Goal: Task Accomplishment & Management: Use online tool/utility

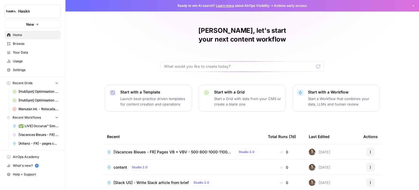
click at [104, 40] on div "[PERSON_NAME], let's start your next content workflow Start with a Template Lau…" at bounding box center [243, 130] width 354 height 260
click at [292, 5] on span "Actions early access" at bounding box center [290, 5] width 33 height 5
click at [266, 5] on span "Ready to win AI search? Learn more about AirOps Visibility" at bounding box center [224, 5] width 92 height 5
click at [278, 7] on span "Actions early access" at bounding box center [290, 5] width 33 height 5
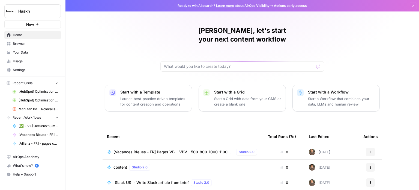
click at [234, 7] on span "Ready to win AI search? Learn more about AirOps Visibility" at bounding box center [224, 5] width 92 height 5
click at [230, 6] on link "Learn more" at bounding box center [225, 6] width 18 height 4
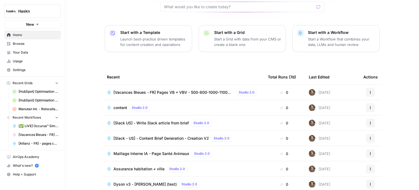
scroll to position [61, 0]
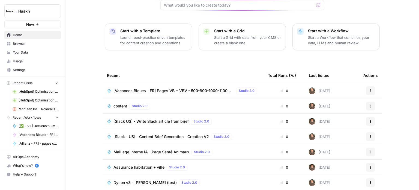
click at [25, 164] on div "What's new? 5" at bounding box center [33, 165] width 56 height 8
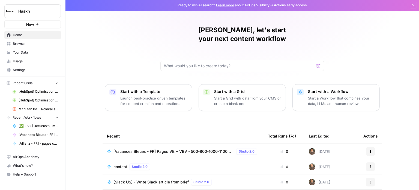
scroll to position [0, 0]
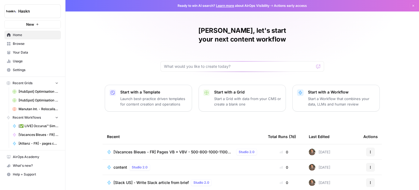
click at [57, 115] on icon "button" at bounding box center [57, 117] width 4 height 4
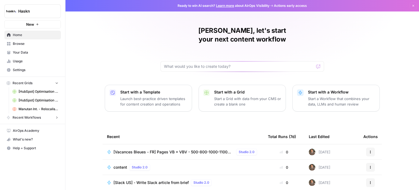
click at [57, 81] on icon "button" at bounding box center [57, 83] width 4 height 4
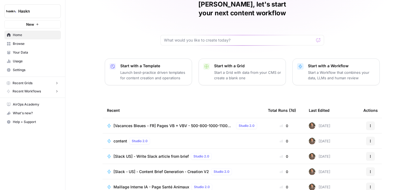
scroll to position [55, 0]
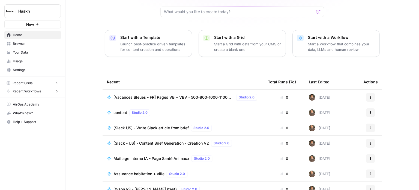
click at [117, 110] on span "content" at bounding box center [121, 112] width 14 height 5
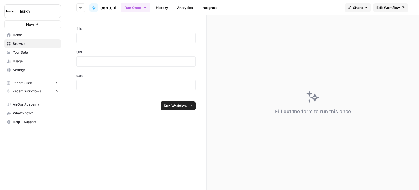
click at [401, 3] on header "Go back content Run Once History Analytics Integrate Share Edit Workflow" at bounding box center [243, 7] width 354 height 15
click at [398, 5] on span "Edit Workflow" at bounding box center [388, 7] width 23 height 5
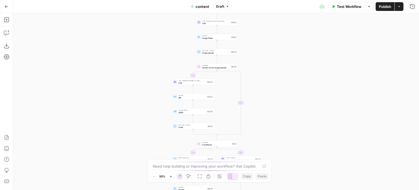
drag, startPoint x: 134, startPoint y: 106, endPoint x: 134, endPoint y: 118, distance: 12.0
click at [134, 118] on div "true false true false Workflow Set Inputs Inputs Call API API Step 1 LLM · GPT-…" at bounding box center [216, 101] width 406 height 177
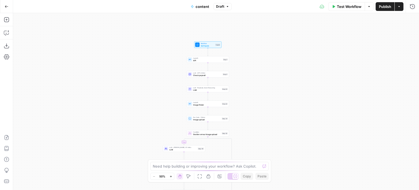
drag, startPoint x: 142, startPoint y: 62, endPoint x: 132, endPoint y: 112, distance: 50.8
click at [132, 133] on div "true false true false Workflow Set Inputs Inputs Call API API Step 1 LLM · GPT-…" at bounding box center [216, 101] width 406 height 177
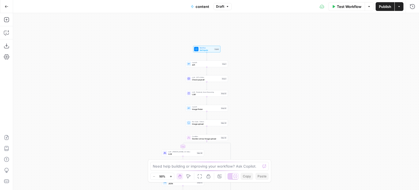
drag, startPoint x: 131, startPoint y: 75, endPoint x: 129, endPoint y: 104, distance: 28.5
click at [129, 104] on div "true false true false Workflow Set Inputs Inputs Call API API Step 1 LLM · GPT-…" at bounding box center [216, 101] width 406 height 177
drag, startPoint x: 116, startPoint y: 135, endPoint x: 113, endPoint y: 105, distance: 30.2
click at [113, 105] on div "true false true false Workflow Set Inputs Inputs Call API API Step 1 LLM · GPT-…" at bounding box center [216, 101] width 406 height 177
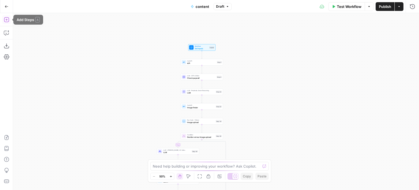
click at [7, 20] on icon "button" at bounding box center [6, 19] width 5 height 5
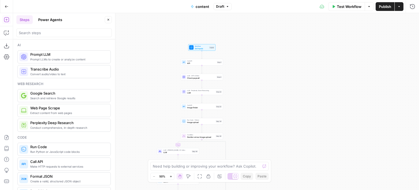
click at [107, 21] on icon "button" at bounding box center [108, 19] width 3 height 3
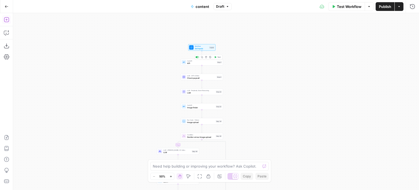
click at [216, 63] on span "API" at bounding box center [201, 63] width 29 height 3
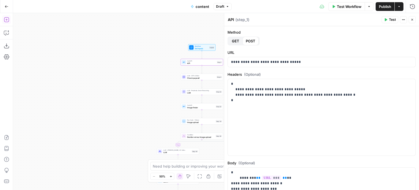
click at [415, 20] on button "Close" at bounding box center [412, 19] width 7 height 7
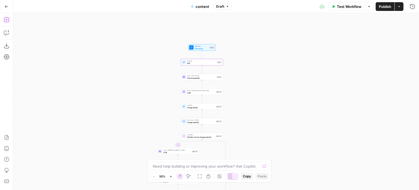
click at [204, 75] on span "LLM · GPT-4.1 Mini" at bounding box center [201, 76] width 28 height 2
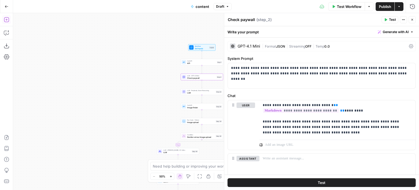
click at [414, 19] on div "Run History E" at bounding box center [402, 18] width 32 height 10
click at [413, 19] on icon "button" at bounding box center [412, 19] width 3 height 3
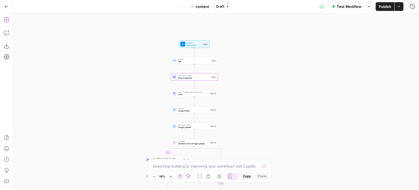
click at [198, 79] on span "Check paywall" at bounding box center [194, 77] width 32 height 3
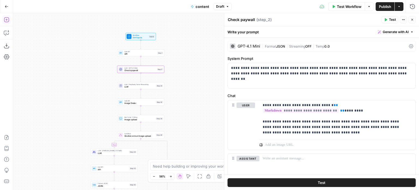
drag, startPoint x: 114, startPoint y: 53, endPoint x: 60, endPoint y: 45, distance: 54.4
click at [60, 45] on div "true true false false Workflow Set Inputs Inputs Call API API Step 1 LLM · GPT-…" at bounding box center [216, 101] width 406 height 177
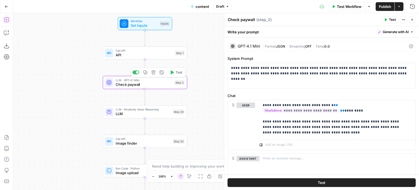
click at [318, 42] on div "GPT-4.1 Mini | Format JSON | Streaming OFF | Temp 0.0" at bounding box center [322, 46] width 188 height 10
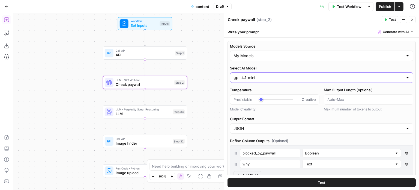
click at [279, 78] on input "gpt-4.1-mini" at bounding box center [319, 77] width 170 height 5
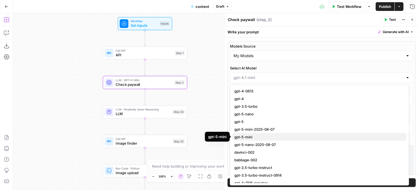
click at [264, 134] on span "gpt-5-mini" at bounding box center [319, 136] width 168 height 5
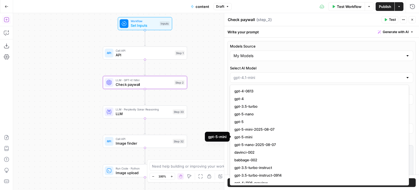
type input "gpt-5-mini"
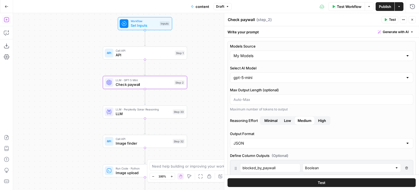
click at [412, 19] on icon "button" at bounding box center [412, 19] width 3 height 3
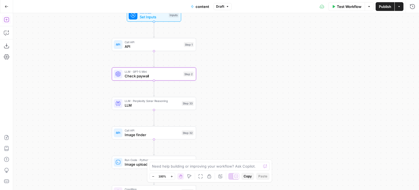
drag, startPoint x: 238, startPoint y: 123, endPoint x: 283, endPoint y: 79, distance: 63.5
click at [283, 79] on div "true true false false Workflow Set Inputs Inputs Call API API Step 1 LLM · GPT-…" at bounding box center [216, 101] width 406 height 177
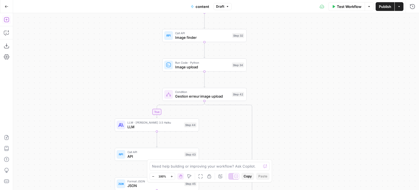
drag, startPoint x: 284, startPoint y: 72, endPoint x: 284, endPoint y: 65, distance: 6.8
click at [284, 65] on div "true true false false Workflow Set Inputs Inputs Call API API Step 1 LLM · GPT-…" at bounding box center [216, 101] width 406 height 177
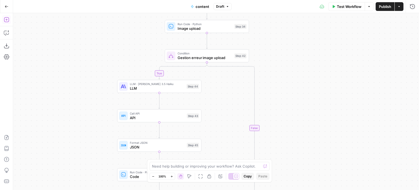
drag, startPoint x: 284, startPoint y: 126, endPoint x: 285, endPoint y: 94, distance: 31.2
click at [285, 94] on div "true true false false Workflow Set Inputs Inputs Call API API Step 1 LLM · GPT-…" at bounding box center [216, 101] width 406 height 177
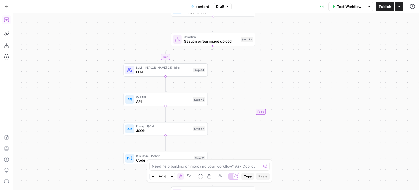
drag, startPoint x: 291, startPoint y: 127, endPoint x: 298, endPoint y: 110, distance: 18.0
click at [298, 110] on div "true true false false Workflow Set Inputs Inputs Call API API Step 1 LLM · GPT-…" at bounding box center [216, 101] width 406 height 177
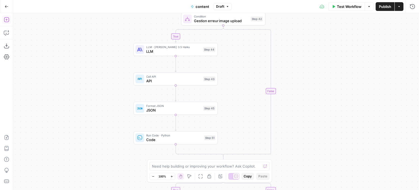
drag, startPoint x: 300, startPoint y: 119, endPoint x: 308, endPoint y: 102, distance: 18.7
click at [308, 102] on div "true true false false Workflow Set Inputs Inputs Call API API Step 1 LLM · GPT-…" at bounding box center [216, 101] width 406 height 177
drag, startPoint x: 300, startPoint y: 71, endPoint x: 309, endPoint y: 126, distance: 55.7
click at [309, 126] on div "true true false false Workflow Set Inputs Inputs Call API API Step 1 LLM · GPT-…" at bounding box center [216, 101] width 406 height 177
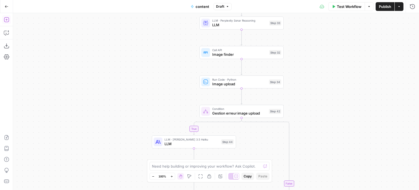
drag, startPoint x: 309, startPoint y: 94, endPoint x: 318, endPoint y: 132, distance: 38.5
click at [318, 132] on div "true true false false Workflow Set Inputs Inputs Call API API Step 1 LLM · GPT-…" at bounding box center [216, 101] width 406 height 177
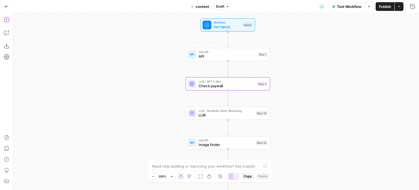
drag, startPoint x: 343, startPoint y: 93, endPoint x: 329, endPoint y: 170, distance: 78.8
click at [329, 170] on div "true true false false Workflow Set Inputs Inputs Call API API Step 1 LLM · GPT-…" at bounding box center [216, 101] width 406 height 177
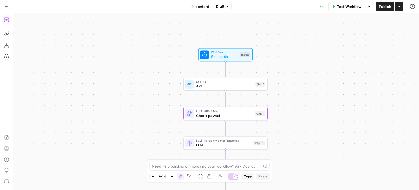
click at [320, 114] on div "true true false false Workflow Set Inputs Inputs Call API API Step 1 LLM · GPT-…" at bounding box center [216, 101] width 406 height 177
drag, startPoint x: 316, startPoint y: 123, endPoint x: 321, endPoint y: 61, distance: 62.8
click at [321, 61] on div "true true false false Workflow Set Inputs Inputs Call API API Step 1 LLM · GPT-…" at bounding box center [216, 101] width 406 height 177
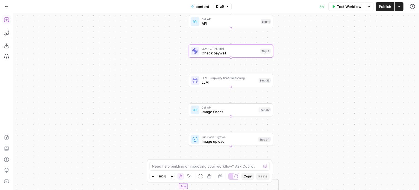
drag, startPoint x: 325, startPoint y: 96, endPoint x: 324, endPoint y: 85, distance: 10.9
click at [324, 85] on div "true true false false Workflow Set Inputs Inputs Call API API Step 1 LLM · GPT-…" at bounding box center [216, 101] width 406 height 177
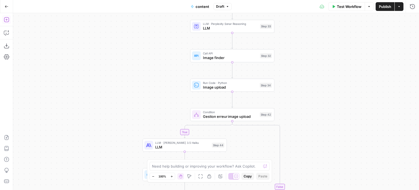
drag, startPoint x: 329, startPoint y: 145, endPoint x: 330, endPoint y: 102, distance: 43.5
click at [330, 102] on div "true true false false Workflow Set Inputs Inputs Call API API Step 1 LLM · GPT-…" at bounding box center [216, 101] width 406 height 177
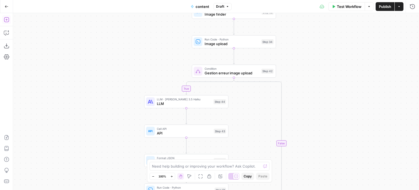
drag, startPoint x: 329, startPoint y: 143, endPoint x: 328, endPoint y: 79, distance: 64.2
click at [328, 79] on div "true true false false Workflow Set Inputs Inputs Call API API Step 1 LLM · GPT-…" at bounding box center [216, 101] width 406 height 177
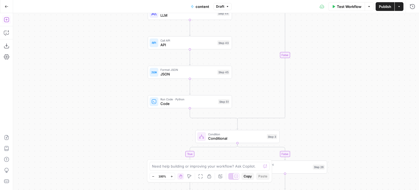
drag, startPoint x: 329, startPoint y: 138, endPoint x: 332, endPoint y: 54, distance: 84.2
click at [333, 53] on div "true true false false Workflow Set Inputs Inputs Call API API Step 1 LLM · GPT-…" at bounding box center [216, 101] width 406 height 177
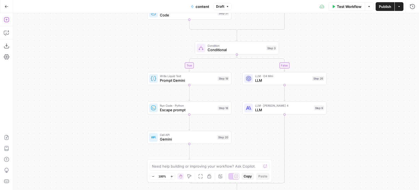
drag, startPoint x: 323, startPoint y: 88, endPoint x: 323, endPoint y: 60, distance: 28.1
click at [323, 60] on div "true true false false Workflow Set Inputs Inputs Call API API Step 1 LLM · GPT-…" at bounding box center [216, 101] width 406 height 177
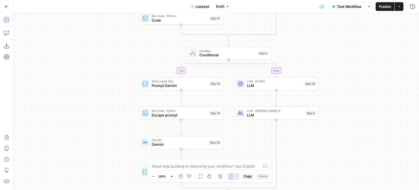
drag, startPoint x: 358, startPoint y: 90, endPoint x: 350, endPoint y: 96, distance: 9.7
click at [350, 96] on div "true true false false Workflow Set Inputs Inputs Call API API Step 1 LLM · GPT-…" at bounding box center [216, 101] width 406 height 177
click at [294, 85] on span "LLM" at bounding box center [274, 85] width 55 height 5
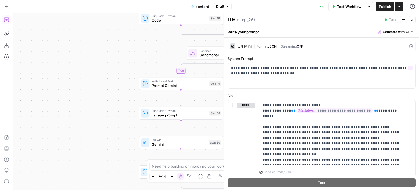
click at [385, 45] on div "| Format JSON | Streaming OFF" at bounding box center [330, 46] width 153 height 5
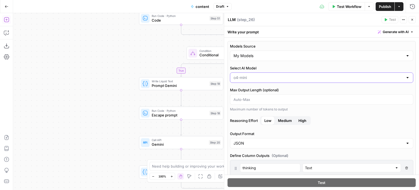
click at [268, 75] on input "Select AI Model" at bounding box center [319, 77] width 170 height 5
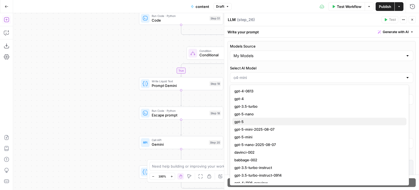
click at [264, 118] on button "gpt-5" at bounding box center [319, 122] width 175 height 8
type input "gpt-5"
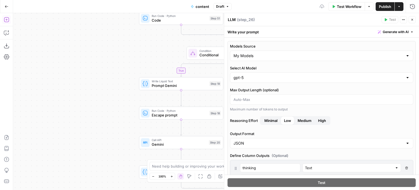
click at [307, 118] on span "Medium" at bounding box center [305, 120] width 14 height 5
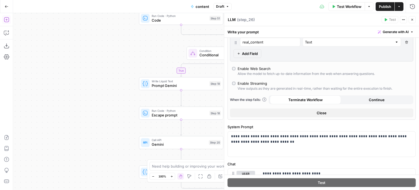
scroll to position [218, 0]
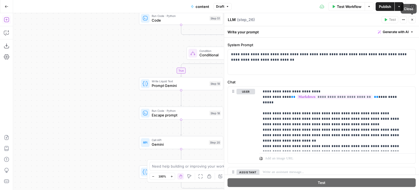
click at [411, 19] on icon "button" at bounding box center [412, 19] width 3 height 3
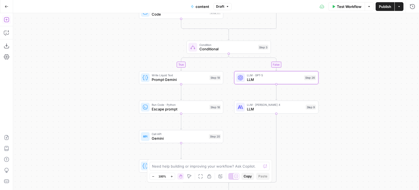
drag, startPoint x: 384, startPoint y: 108, endPoint x: 381, endPoint y: 82, distance: 26.9
click at [381, 82] on div "true true false false Workflow Set Inputs Inputs Call API API Step 1 LLM · GPT-…" at bounding box center [216, 101] width 406 height 177
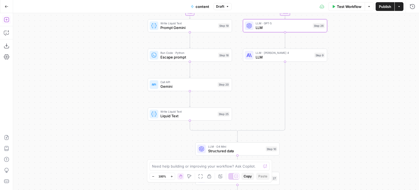
drag, startPoint x: 320, startPoint y: 122, endPoint x: 331, endPoint y: 97, distance: 27.6
click at [331, 97] on div "true true false false Workflow Set Inputs Inputs Call API API Step 1 LLM · GPT-…" at bounding box center [216, 101] width 406 height 177
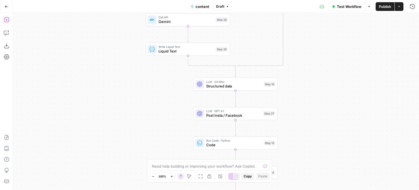
drag, startPoint x: 322, startPoint y: 111, endPoint x: 320, endPoint y: 48, distance: 63.1
click at [320, 48] on div "true true false false Workflow Set Inputs Inputs Call API API Step 1 LLM · GPT-…" at bounding box center [216, 101] width 406 height 177
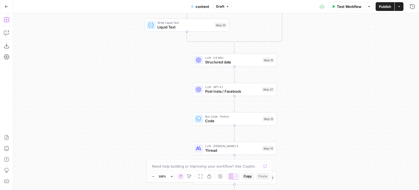
click at [323, 66] on div "true true false false Workflow Set Inputs Inputs Call API API Step 1 LLM · GPT-…" at bounding box center [216, 101] width 406 height 177
click at [265, 65] on div "LLM · O4 Mini Structured data Step 10 Copy step Delete step Add Note Test" at bounding box center [235, 60] width 84 height 13
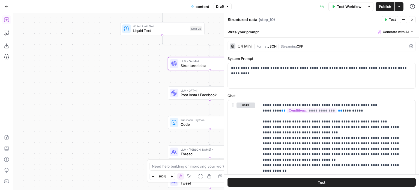
drag, startPoint x: 122, startPoint y: 73, endPoint x: 97, endPoint y: 76, distance: 24.8
click at [97, 76] on div "true true false false Workflow Set Inputs Inputs Call API API Step 1 LLM · GPT-…" at bounding box center [216, 101] width 406 height 177
click at [329, 43] on div "O4 Mini | Format JSON | Streaming OFF" at bounding box center [322, 46] width 188 height 10
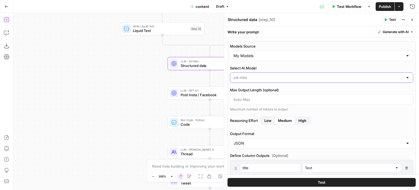
click at [268, 77] on input "Select AI Model" at bounding box center [319, 77] width 170 height 5
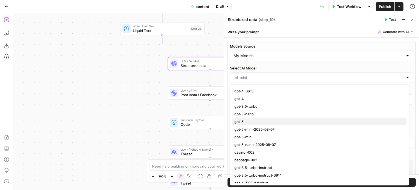
click at [254, 120] on span "gpt-5" at bounding box center [319, 121] width 168 height 5
type input "gpt-5"
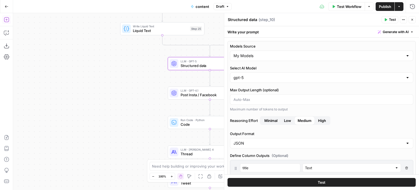
click at [300, 120] on span "Medium" at bounding box center [305, 120] width 14 height 5
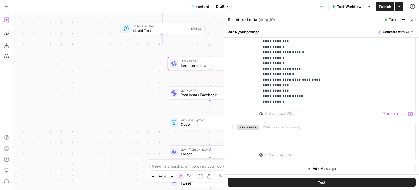
scroll to position [28, 0]
click at [415, 22] on button "Close" at bounding box center [412, 19] width 7 height 7
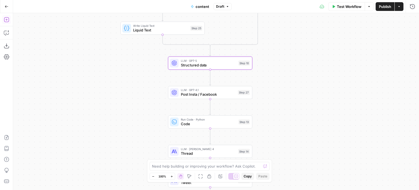
drag, startPoint x: 344, startPoint y: 91, endPoint x: 351, endPoint y: 73, distance: 19.9
click at [351, 73] on div "true true false false Workflow Set Inputs Inputs Call API API Step 1 LLM · GPT-…" at bounding box center [216, 101] width 406 height 177
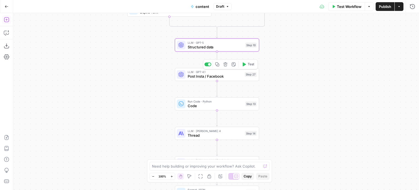
click at [229, 74] on span "Post Insta / Facebook" at bounding box center [215, 75] width 55 height 5
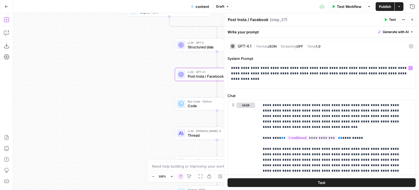
click at [306, 44] on span "|" at bounding box center [305, 45] width 4 height 5
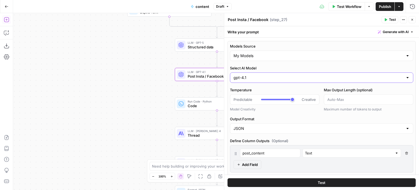
type input "*"
click at [264, 75] on input "Select AI Model" at bounding box center [319, 77] width 170 height 5
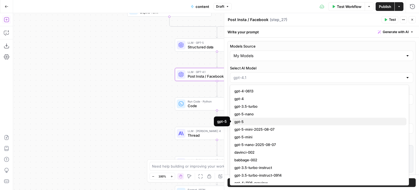
click at [244, 121] on span "gpt-5" at bounding box center [319, 121] width 168 height 5
type input "gpt-5"
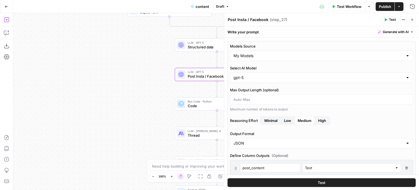
click at [287, 120] on span "Low" at bounding box center [287, 120] width 7 height 5
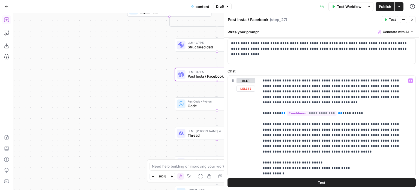
scroll to position [318, 0]
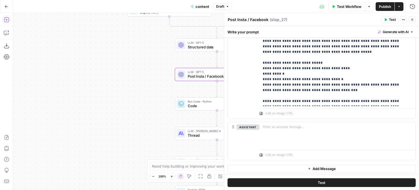
click at [413, 19] on icon "button" at bounding box center [413, 20] width 2 height 2
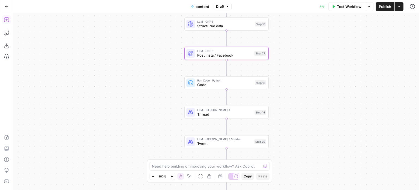
drag, startPoint x: 306, startPoint y: 122, endPoint x: 314, endPoint y: 96, distance: 27.2
click at [314, 96] on div "true true false false Workflow Set Inputs Inputs Call API API Step 1 LLM · GPT-…" at bounding box center [216, 101] width 406 height 177
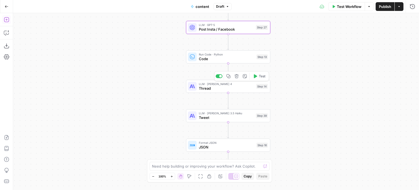
drag, startPoint x: 314, startPoint y: 120, endPoint x: 315, endPoint y: 99, distance: 21.3
click at [315, 99] on div "true true false false Workflow Set Inputs Inputs Call API API Step 1 LLM · GPT-…" at bounding box center [216, 101] width 406 height 177
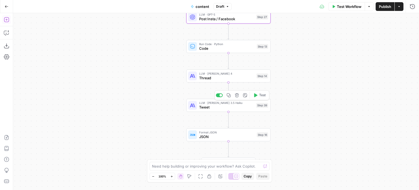
click at [237, 107] on span "Tweet" at bounding box center [226, 106] width 55 height 5
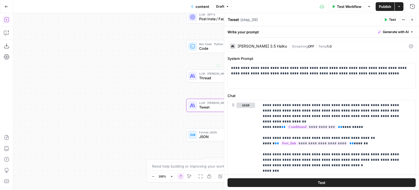
click at [149, 98] on div "true true false false Workflow Set Inputs Inputs Call API API Step 1 LLM · GPT-…" at bounding box center [216, 101] width 406 height 177
click at [187, 78] on div "LLM · Claude Sonnet 4 Thread Step 14" at bounding box center [229, 75] width 84 height 13
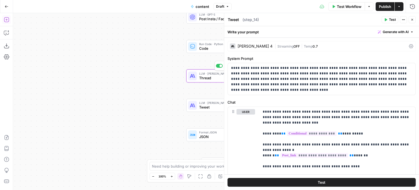
type textarea "Thread"
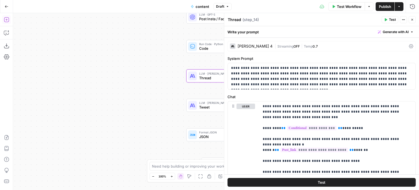
click at [374, 47] on div "| Streaming OFF | Temp 0.7" at bounding box center [341, 46] width 132 height 5
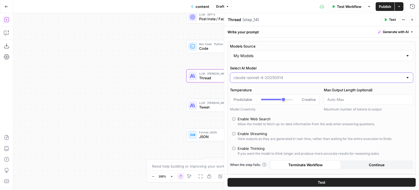
click at [315, 75] on input "Select AI Model" at bounding box center [319, 77] width 170 height 5
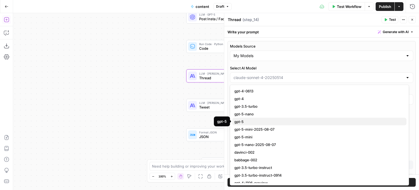
click at [263, 119] on span "gpt-5" at bounding box center [319, 121] width 168 height 5
type input "gpt-5"
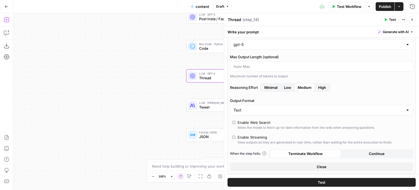
scroll to position [82, 0]
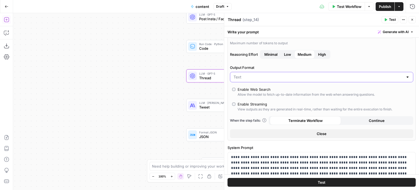
click at [295, 75] on input "Output Format" at bounding box center [319, 76] width 170 height 5
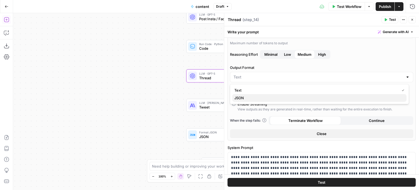
click at [262, 95] on span "JSON" at bounding box center [319, 97] width 168 height 5
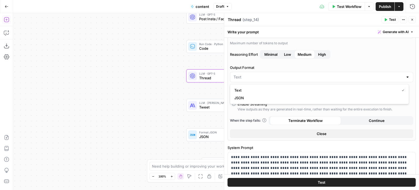
type input "JSON"
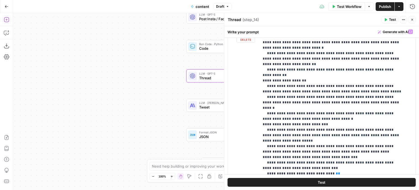
scroll to position [400, 0]
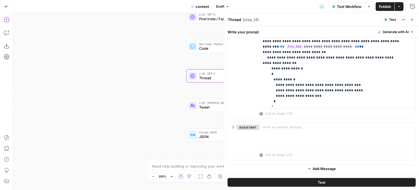
click at [413, 20] on icon "button" at bounding box center [412, 19] width 3 height 3
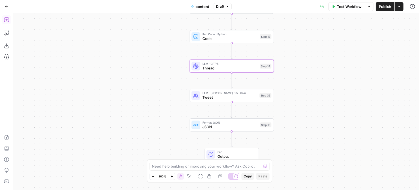
drag, startPoint x: 334, startPoint y: 106, endPoint x: 342, endPoint y: 54, distance: 53.1
click at [342, 54] on div "true true false false Workflow Set Inputs Inputs Call API API Step 1 LLM · GPT-…" at bounding box center [216, 101] width 406 height 177
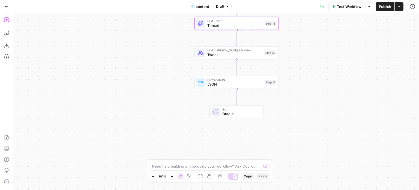
click at [384, 6] on span "Publish" at bounding box center [385, 6] width 12 height 5
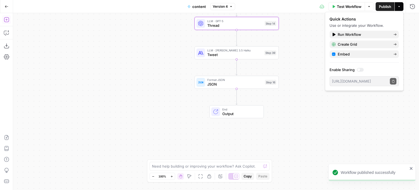
drag, startPoint x: 301, startPoint y: 95, endPoint x: 305, endPoint y: 123, distance: 28.6
click at [304, 123] on div "true true false false Workflow Set Inputs Inputs Call API API Step 1 LLM · GPT-…" at bounding box center [216, 101] width 406 height 177
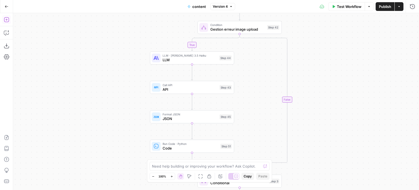
click at [223, 5] on span "Version 4" at bounding box center [220, 6] width 15 height 5
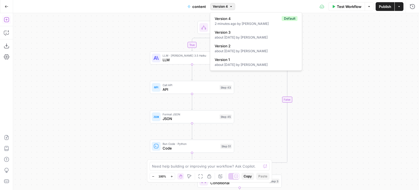
click at [55, 28] on div "true true false false Workflow Set Inputs Inputs Call API API Step 1 LLM · GPT-…" at bounding box center [216, 101] width 406 height 177
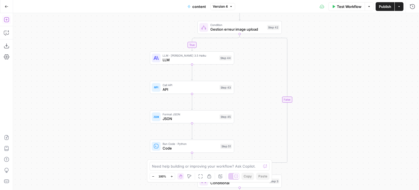
click at [8, 8] on icon "button" at bounding box center [7, 7] width 4 height 4
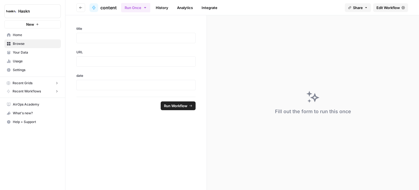
click at [34, 40] on link "Browse" at bounding box center [32, 43] width 57 height 9
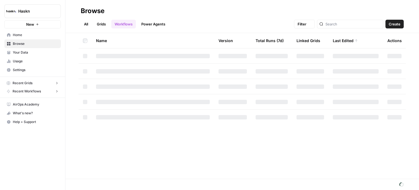
click at [34, 32] on span "Home" at bounding box center [36, 34] width 46 height 5
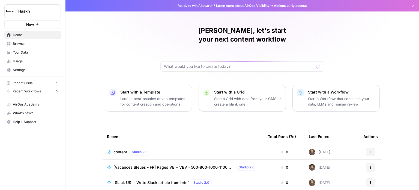
click at [127, 45] on div "Benjamin, let's start your next content workflow Start with a Template Launch b…" at bounding box center [243, 130] width 354 height 260
click at [117, 47] on div "Benjamin, let's start your next content workflow Start with a Template Launch b…" at bounding box center [243, 130] width 354 height 260
click at [41, 57] on link "Usage" at bounding box center [32, 61] width 57 height 9
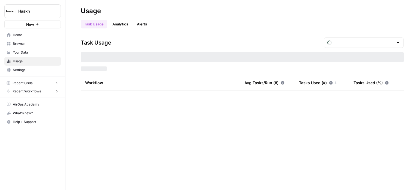
type input "August Tasks"
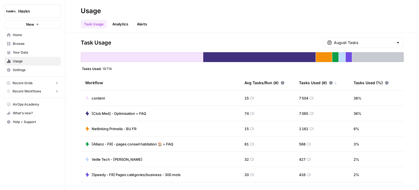
click at [30, 51] on span "Your Data" at bounding box center [36, 52] width 46 height 5
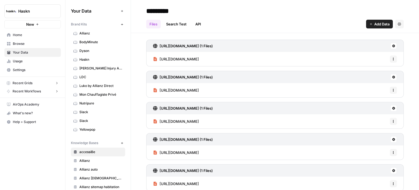
click at [36, 41] on link "Browse" at bounding box center [32, 43] width 57 height 9
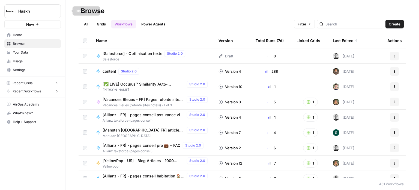
click at [66, 12] on icon "button" at bounding box center [66, 11] width 4 height 4
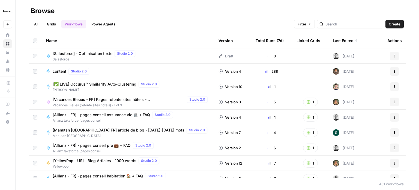
click at [124, 70] on div "content Studio 2.0" at bounding box center [128, 71] width 164 height 7
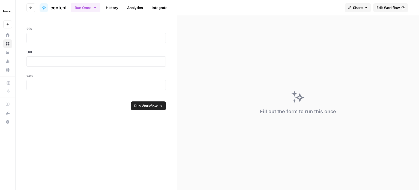
click at [115, 8] on link "History" at bounding box center [112, 7] width 19 height 9
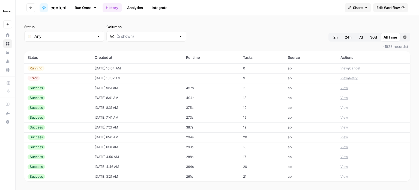
click at [266, 64] on td "0" at bounding box center [262, 68] width 45 height 10
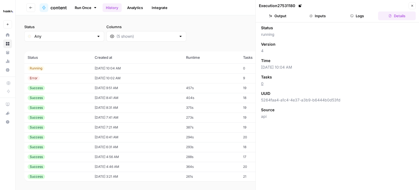
click at [361, 17] on button "Logs" at bounding box center [358, 15] width 38 height 9
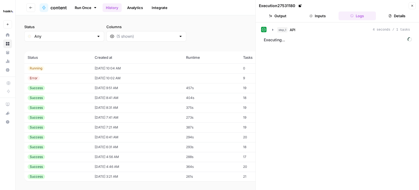
click at [416, 5] on header "Execution 27531180 Close Output Inputs Logs Details" at bounding box center [338, 11] width 164 height 22
click at [414, 5] on icon "button" at bounding box center [412, 5] width 3 height 3
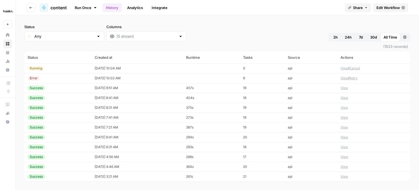
drag, startPoint x: 124, startPoint y: 77, endPoint x: 136, endPoint y: 71, distance: 13.7
click at [125, 77] on td "08/13/25 at 10:02 AM" at bounding box center [136, 78] width 91 height 10
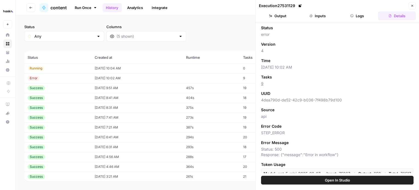
click at [362, 14] on button "Logs" at bounding box center [358, 15] width 38 height 9
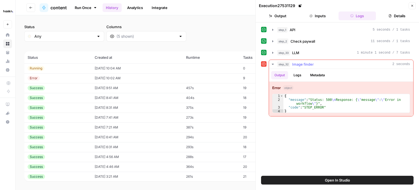
drag, startPoint x: 302, startPoint y: 105, endPoint x: 389, endPoint y: 113, distance: 87.4
click at [388, 113] on div "**********" at bounding box center [341, 99] width 144 height 34
type textarea "**********"
click at [389, 113] on div "**********" at bounding box center [341, 99] width 144 height 34
click at [415, 4] on button "Close" at bounding box center [412, 5] width 7 height 7
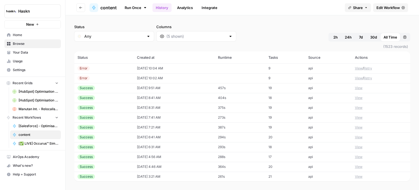
click at [96, 72] on td "Error" at bounding box center [104, 68] width 60 height 10
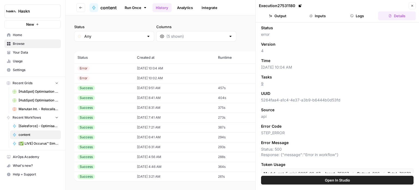
click at [354, 20] on button "Logs" at bounding box center [358, 15] width 38 height 9
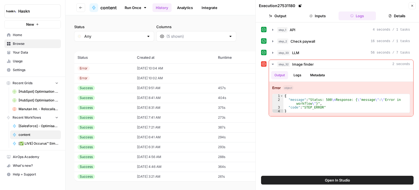
click at [412, 3] on button "Close" at bounding box center [412, 5] width 7 height 7
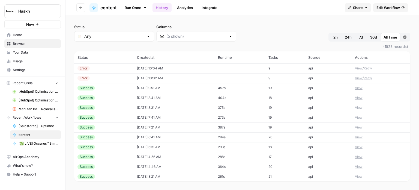
click at [21, 42] on span "Browse" at bounding box center [36, 43] width 46 height 5
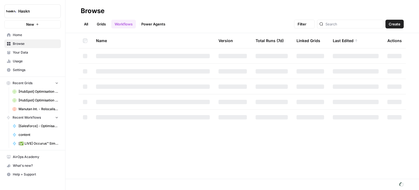
click at [24, 36] on span "Home" at bounding box center [36, 34] width 46 height 5
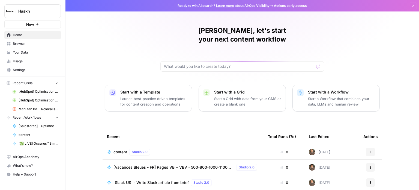
click at [31, 43] on span "Browse" at bounding box center [36, 43] width 46 height 5
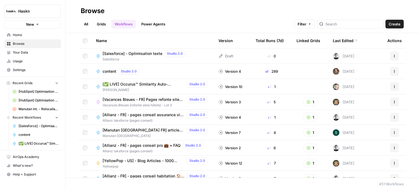
click at [40, 33] on span "Home" at bounding box center [36, 34] width 46 height 5
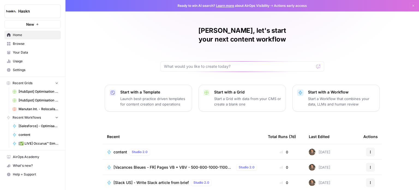
click at [56, 48] on link "Your Data" at bounding box center [32, 52] width 57 height 9
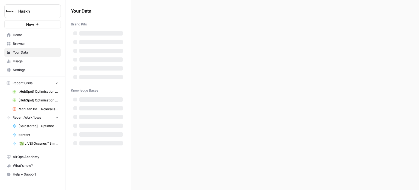
click at [50, 40] on link "Browse" at bounding box center [32, 43] width 57 height 9
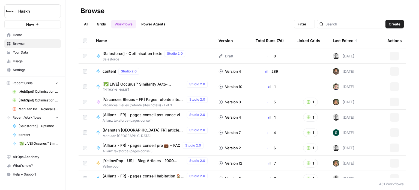
click at [48, 35] on span "Home" at bounding box center [36, 34] width 46 height 5
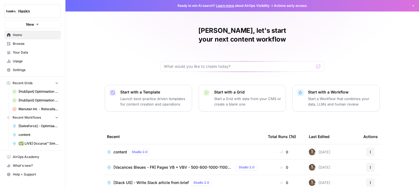
click at [39, 44] on span "Browse" at bounding box center [36, 43] width 46 height 5
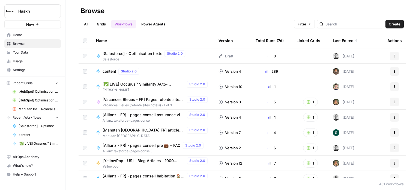
click at [397, 21] on span "Create" at bounding box center [395, 23] width 12 height 5
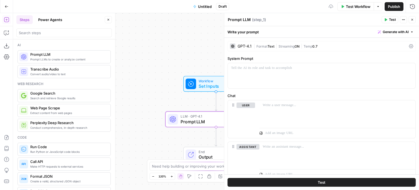
click at [334, 46] on div "| Format Text | Streaming ON | Temp 0.7" at bounding box center [330, 46] width 153 height 5
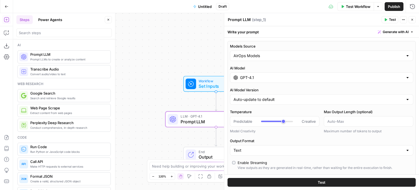
drag, startPoint x: 266, startPoint y: 76, endPoint x: 260, endPoint y: 81, distance: 7.9
click at [267, 76] on input "GPT-4.1" at bounding box center [321, 77] width 163 height 5
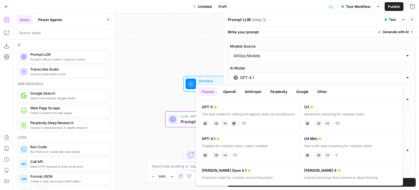
click at [272, 52] on div "AirOps Models" at bounding box center [322, 56] width 184 height 10
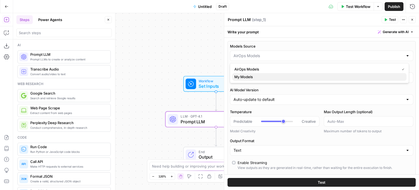
click at [256, 76] on span "My Models" at bounding box center [319, 76] width 168 height 5
type input "My Models"
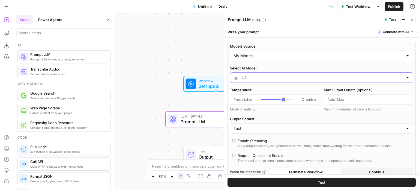
click at [255, 77] on input "Select AI Model" at bounding box center [319, 77] width 170 height 5
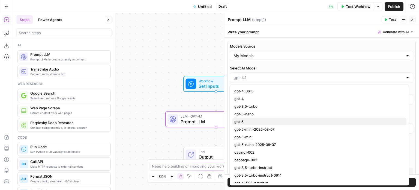
click at [265, 119] on span "gpt-5" at bounding box center [319, 121] width 168 height 5
type input "gpt-5"
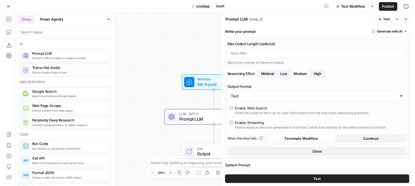
scroll to position [164, 0]
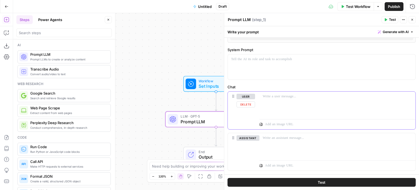
click at [299, 105] on div at bounding box center [338, 103] width 156 height 25
click at [316, 183] on button "Test" at bounding box center [322, 182] width 188 height 9
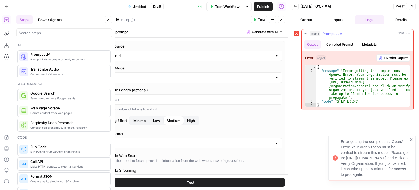
type textarea "**********"
click at [389, 85] on div "{ "message" : "Error getting the completions: OpenAi Error: Your organization m…" at bounding box center [364, 90] width 94 height 50
click at [366, 85] on div "{ "message" : "Error getting the completions: OpenAi Error: Your organization m…" at bounding box center [364, 90] width 94 height 50
drag, startPoint x: 328, startPoint y: 81, endPoint x: 366, endPoint y: 84, distance: 37.8
click at [366, 84] on div "{ "message" : "Error getting the completions: OpenAi Error: Your organization m…" at bounding box center [364, 90] width 94 height 50
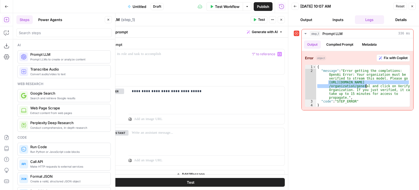
scroll to position [175, 0]
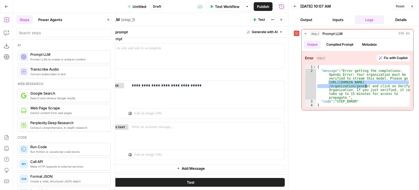
click at [415, 5] on button "Close" at bounding box center [412, 6] width 7 height 7
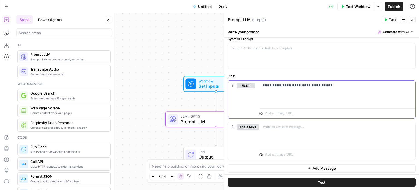
click at [303, 87] on p "**********" at bounding box center [336, 85] width 146 height 5
click at [171, 51] on div "Workflow Set Inputs Inputs LLM · GPT-5 Prompt LLM Step 1 End Output" at bounding box center [216, 101] width 406 height 177
click at [206, 6] on span "Untitled" at bounding box center [205, 6] width 14 height 5
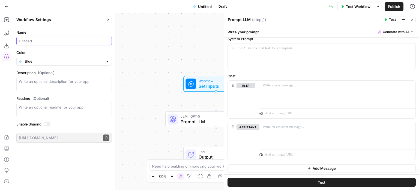
click at [45, 40] on input "Name" at bounding box center [64, 40] width 91 height 5
click at [206, 7] on span "Untitled" at bounding box center [205, 6] width 14 height 5
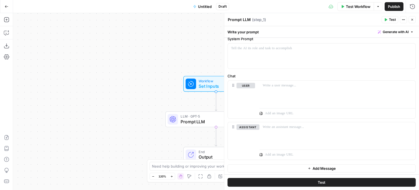
click at [206, 7] on span "Untitled" at bounding box center [205, 6] width 14 height 5
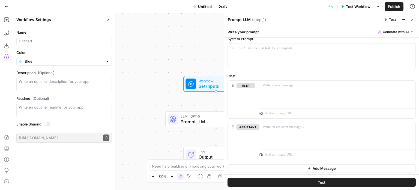
click at [164, 70] on div "Workflow Set Inputs Inputs LLM · GPT-5 Prompt LLM Step 1 End Output" at bounding box center [216, 101] width 406 height 177
click at [11, 5] on button "Go Back" at bounding box center [7, 7] width 10 height 10
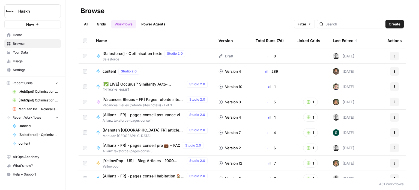
click at [121, 21] on link "Workflows" at bounding box center [123, 24] width 25 height 9
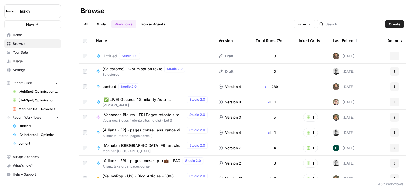
click at [121, 21] on link "Workflows" at bounding box center [123, 24] width 25 height 9
click at [394, 54] on button "Actions" at bounding box center [395, 56] width 9 height 9
click at [358, 99] on span "Delete" at bounding box center [367, 100] width 44 height 5
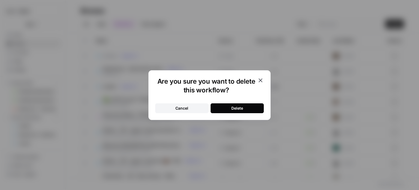
click at [248, 106] on button "Delete" at bounding box center [237, 108] width 53 height 10
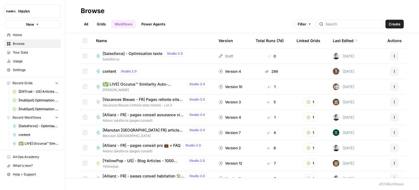
click at [117, 23] on link "Workflows" at bounding box center [123, 24] width 25 height 9
click at [106, 23] on link "Grids" at bounding box center [102, 24] width 16 height 9
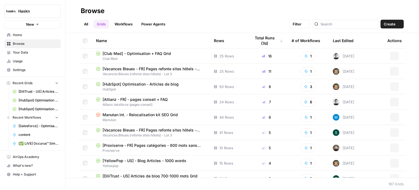
click at [128, 22] on link "Workflows" at bounding box center [123, 24] width 25 height 9
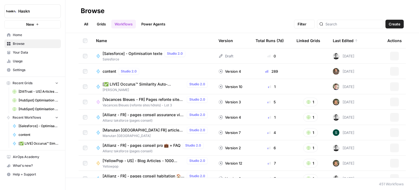
click at [87, 25] on link "All" at bounding box center [86, 24] width 11 height 9
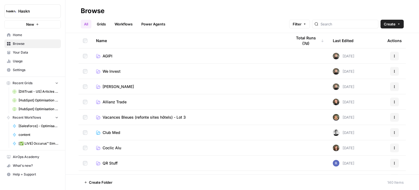
click at [46, 116] on button "Recent Workflows" at bounding box center [32, 117] width 57 height 8
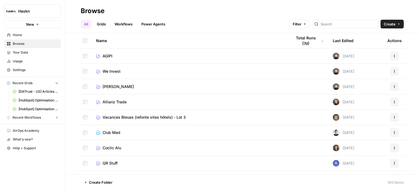
click at [54, 84] on button "Recent Grids" at bounding box center [32, 83] width 57 height 8
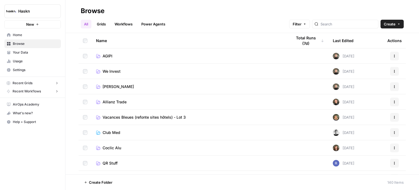
click at [54, 84] on button "Recent Grids" at bounding box center [32, 83] width 57 height 8
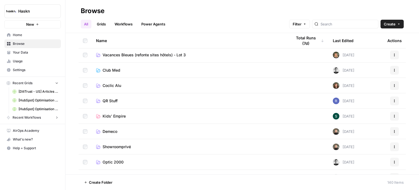
scroll to position [82, 0]
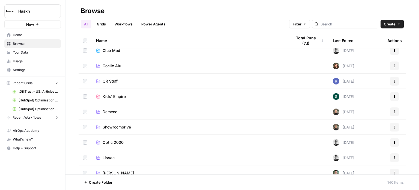
click at [105, 19] on div "All Grids Workflows Power Agents Filter Create" at bounding box center [242, 21] width 323 height 13
click at [104, 22] on link "Grids" at bounding box center [102, 24] width 16 height 9
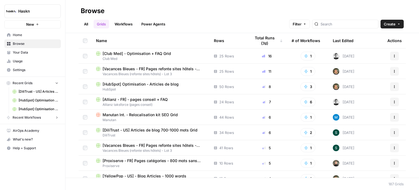
click at [340, 15] on header "Browse All Grids Workflows Power Agents Filter Create" at bounding box center [243, 16] width 354 height 33
click at [341, 25] on input "search" at bounding box center [348, 23] width 55 height 5
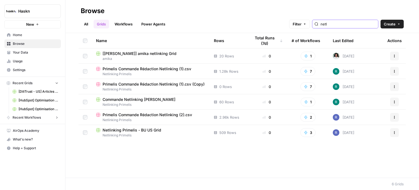
type input "netl"
click at [159, 100] on div "Commande Netlinking Julien B" at bounding box center [150, 99] width 109 height 5
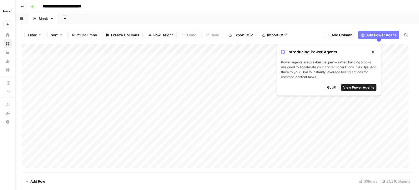
scroll to position [5, 0]
click at [22, 5] on icon "button" at bounding box center [22, 6] width 3 height 3
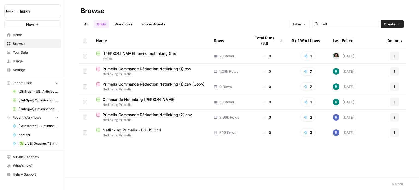
click at [157, 116] on span "Primelis Commande Rédaction Netlinking (2).csv" at bounding box center [148, 114] width 90 height 5
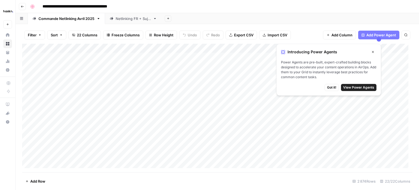
click at [128, 19] on div "Netlinking FR + Sujet" at bounding box center [133, 18] width 35 height 5
click at [80, 19] on div "Commande Netlinking Avril 2025" at bounding box center [67, 18] width 56 height 5
click at [318, 14] on div "Add Sheet" at bounding box center [291, 18] width 258 height 11
click at [330, 87] on span "Got it!" at bounding box center [331, 87] width 9 height 5
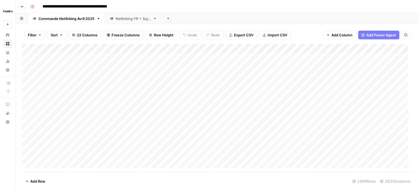
click at [377, 34] on span "Add Power Agent" at bounding box center [382, 34] width 30 height 5
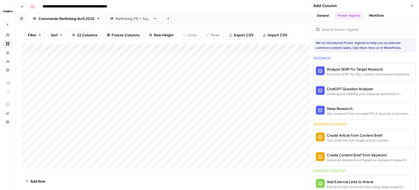
click at [382, 16] on button "Workflow" at bounding box center [377, 15] width 22 height 8
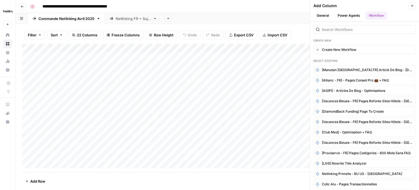
click at [342, 14] on button "Power Agents" at bounding box center [349, 15] width 29 height 8
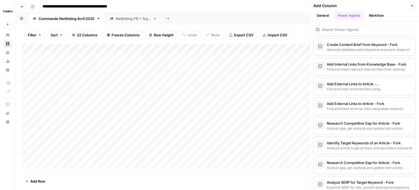
scroll to position [666, 0]
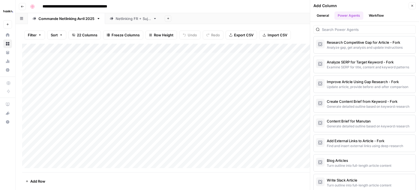
click at [376, 15] on button "Workflow" at bounding box center [377, 15] width 22 height 8
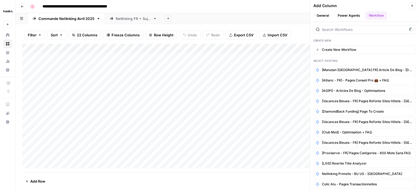
click at [326, 14] on button "General" at bounding box center [323, 15] width 19 height 8
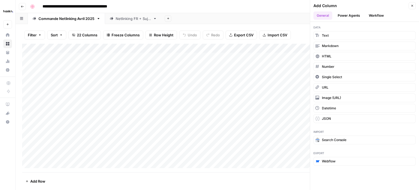
click at [412, 6] on icon "button" at bounding box center [413, 6] width 2 height 2
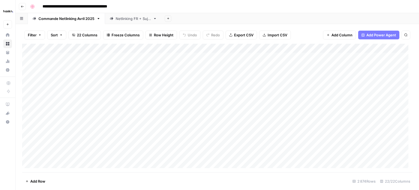
click at [331, 33] on button "Add Column" at bounding box center [339, 35] width 33 height 9
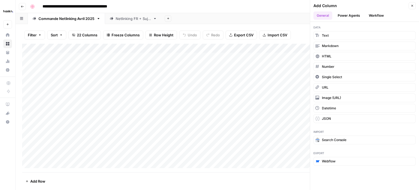
click at [374, 13] on button "Workflow" at bounding box center [377, 15] width 22 height 8
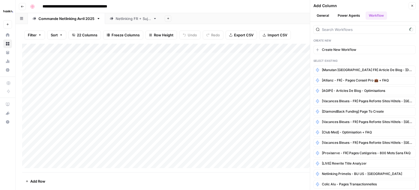
click at [325, 16] on button "General" at bounding box center [323, 15] width 19 height 8
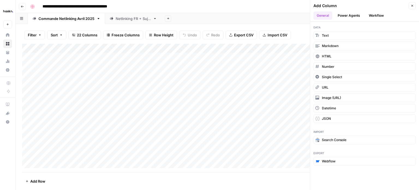
click at [378, 12] on button "Workflow" at bounding box center [377, 15] width 22 height 8
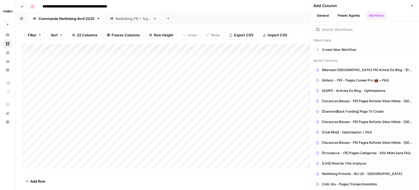
click at [320, 18] on button "General" at bounding box center [323, 15] width 19 height 8
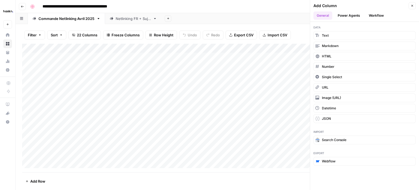
click at [412, 5] on icon "button" at bounding box center [413, 6] width 2 height 2
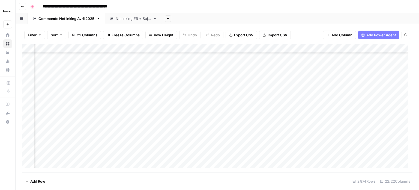
scroll to position [26580, 871]
click at [153, 46] on div "Add Column" at bounding box center [217, 108] width 391 height 128
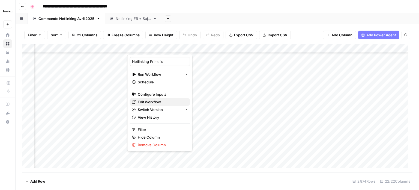
click at [158, 100] on span "Edit Workflow" at bounding box center [162, 101] width 48 height 5
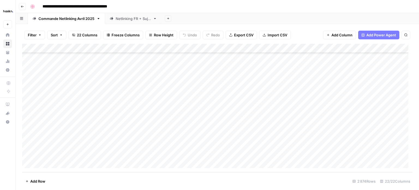
scroll to position [26580, 0]
click at [23, 6] on icon "button" at bounding box center [22, 6] width 3 height 3
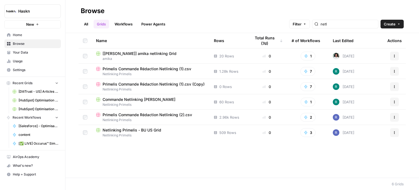
click at [85, 23] on link "All" at bounding box center [86, 24] width 11 height 9
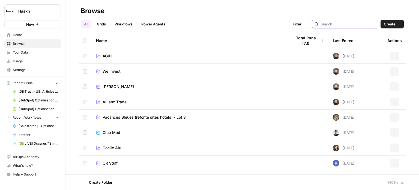
click at [350, 23] on input "search" at bounding box center [348, 23] width 55 height 5
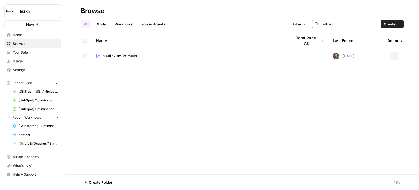
type input "netlinkin"
click at [127, 54] on span "Netlinking Primelis" at bounding box center [120, 55] width 35 height 5
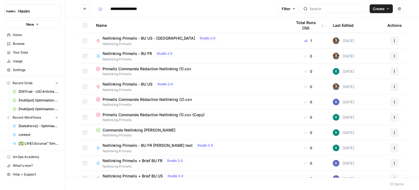
click at [171, 99] on span "Primelis Commande Rédaction Netlinking (2).csv" at bounding box center [148, 99] width 90 height 5
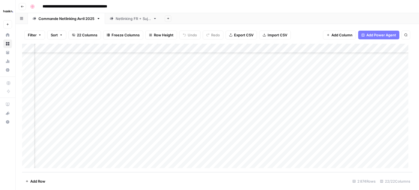
scroll to position [26580, 0]
click at [51, 162] on div "Add Column" at bounding box center [217, 108] width 391 height 128
click at [143, 153] on div "Add Column" at bounding box center [217, 108] width 391 height 128
click at [72, 155] on div "Add Column" at bounding box center [217, 108] width 391 height 128
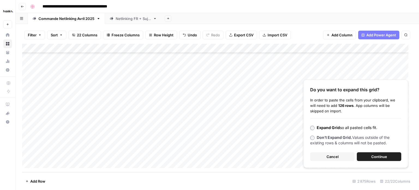
click at [388, 155] on button "Continue" at bounding box center [379, 156] width 45 height 9
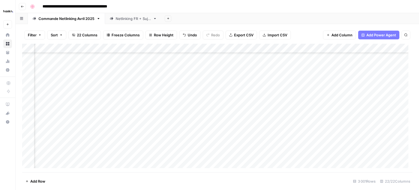
scroll to position [26667, 794]
click at [291, 75] on div "Add Column" at bounding box center [217, 108] width 391 height 128
click at [224, 102] on div "Add Column" at bounding box center [217, 108] width 391 height 128
click at [228, 113] on div "Add Column" at bounding box center [217, 108] width 391 height 128
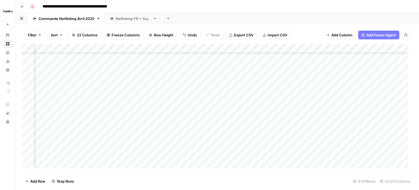
click at [230, 122] on div "Add Column" at bounding box center [217, 108] width 391 height 128
click at [203, 49] on div "Add Column" at bounding box center [217, 108] width 391 height 128
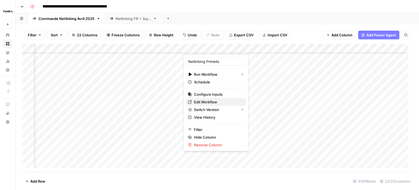
click at [216, 101] on span "Edit Workflow" at bounding box center [218, 101] width 48 height 5
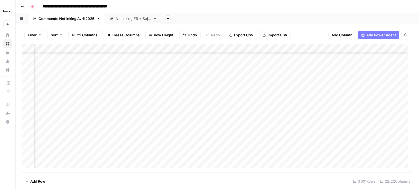
click at [390, 142] on div "Add Column" at bounding box center [217, 108] width 391 height 128
click at [391, 140] on div "Add Column" at bounding box center [217, 108] width 391 height 128
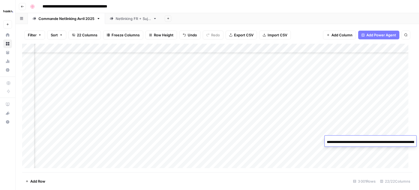
scroll to position [0, 78]
click at [391, 149] on div "Add Column" at bounding box center [217, 108] width 391 height 128
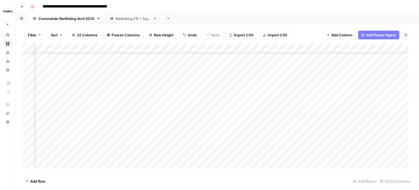
click at [392, 139] on div "Add Column" at bounding box center [217, 108] width 391 height 128
click at [397, 139] on div "Add Column" at bounding box center [217, 108] width 391 height 128
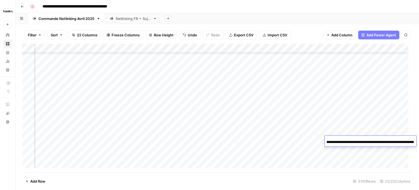
click at [394, 150] on div "Add Column" at bounding box center [217, 108] width 391 height 128
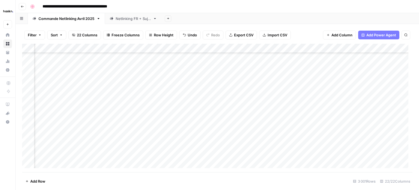
scroll to position [26612, 910]
click at [329, 129] on div "Add Column" at bounding box center [217, 108] width 391 height 128
click at [329, 140] on div "Add Column" at bounding box center [217, 108] width 391 height 128
click at [329, 148] on div "Add Column" at bounding box center [217, 108] width 391 height 128
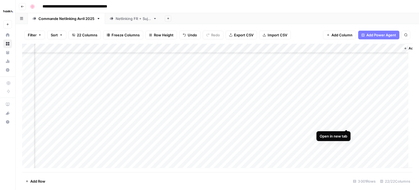
click at [346, 123] on div "Add Column" at bounding box center [217, 108] width 391 height 128
click at [347, 131] on div "Add Column" at bounding box center [217, 108] width 391 height 128
click at [346, 142] on div "Add Column" at bounding box center [217, 108] width 391 height 128
click at [134, 46] on div "Add Column" at bounding box center [217, 108] width 391 height 128
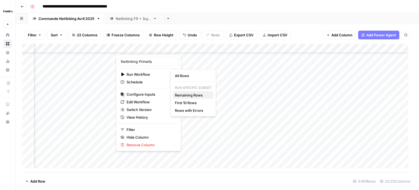
click at [190, 95] on span "Remaining Rows" at bounding box center [192, 94] width 34 height 5
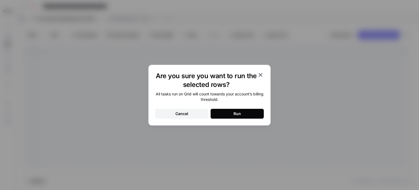
click at [236, 111] on div "Run" at bounding box center [237, 113] width 7 height 5
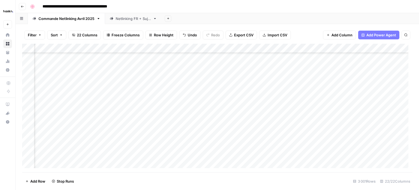
scroll to position [26655, 856]
click at [384, 114] on div "Add Column" at bounding box center [217, 108] width 391 height 128
click at [382, 124] on div "Add Column" at bounding box center [217, 108] width 391 height 128
click at [326, 116] on div "Add Column" at bounding box center [217, 108] width 391 height 128
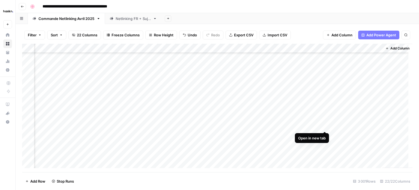
click at [324, 125] on div "Add Column" at bounding box center [217, 108] width 391 height 128
click at [150, 136] on div "Add Column" at bounding box center [217, 108] width 391 height 128
click at [253, 137] on div "Add Column" at bounding box center [217, 108] width 391 height 128
click at [212, 137] on div "Add Column" at bounding box center [217, 108] width 391 height 128
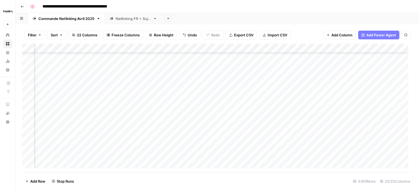
click at [212, 137] on div "Add Column" at bounding box center [217, 108] width 391 height 128
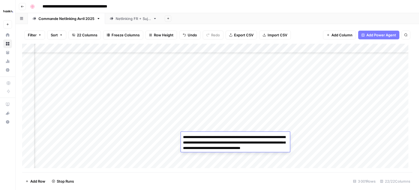
click at [211, 127] on div "Add Column" at bounding box center [217, 108] width 391 height 128
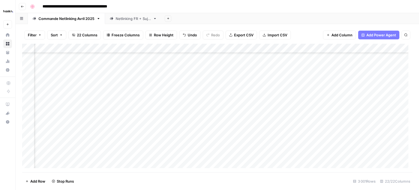
click at [189, 138] on div "Add Column" at bounding box center [217, 108] width 391 height 128
click at [262, 135] on div "Add Column" at bounding box center [217, 108] width 391 height 128
click at [324, 135] on div "Add Column" at bounding box center [217, 108] width 391 height 128
click at [147, 136] on div "Add Column" at bounding box center [217, 108] width 391 height 128
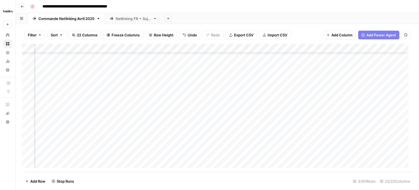
click at [112, 137] on div "Add Column" at bounding box center [217, 108] width 391 height 128
click at [114, 135] on textarea "**********" at bounding box center [136, 137] width 113 height 8
click at [115, 137] on textarea "**********" at bounding box center [136, 137] width 113 height 8
click at [63, 140] on div "Add Column" at bounding box center [217, 108] width 391 height 128
click at [106, 140] on div "Add Column" at bounding box center [217, 108] width 391 height 128
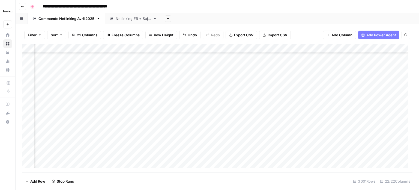
scroll to position [26808, 752]
click at [314, 121] on div "Add Column" at bounding box center [217, 108] width 391 height 128
click at [339, 119] on div "Add Column" at bounding box center [217, 108] width 391 height 128
click at [388, 120] on div "Add Column" at bounding box center [217, 108] width 391 height 128
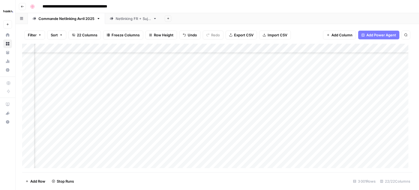
scroll to position [26819, 850]
click at [217, 108] on div "Add Column" at bounding box center [217, 108] width 391 height 128
click at [172, 110] on div "Add Column" at bounding box center [217, 108] width 391 height 128
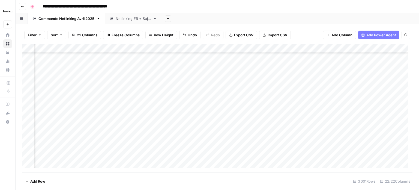
click at [303, 108] on div "Add Column" at bounding box center [217, 108] width 391 height 128
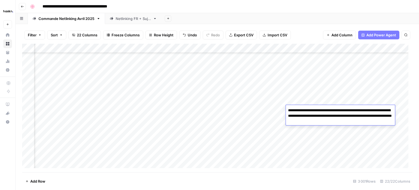
click at [271, 112] on div "Add Column" at bounding box center [217, 108] width 391 height 128
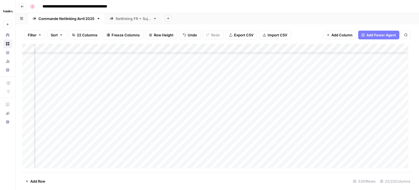
click at [349, 109] on div "Add Column" at bounding box center [217, 108] width 391 height 128
click at [313, 110] on div "Add Column" at bounding box center [217, 108] width 391 height 128
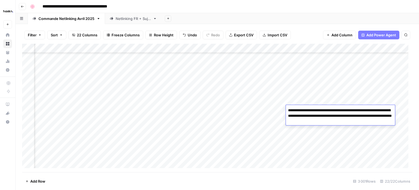
scroll to position [26819, 602]
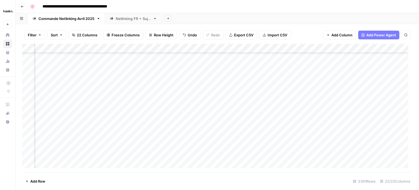
click at [150, 110] on div "Add Column" at bounding box center [217, 108] width 391 height 128
click at [153, 109] on div "Add Column" at bounding box center [217, 108] width 391 height 128
click at [264, 156] on div "Add Column" at bounding box center [217, 108] width 391 height 128
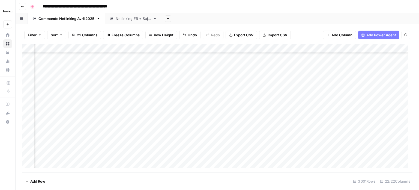
click at [246, 148] on div "Add Column" at bounding box center [217, 108] width 391 height 128
click at [296, 150] on div "Add Column" at bounding box center [217, 108] width 391 height 128
click at [382, 133] on div "Add Column" at bounding box center [217, 108] width 391 height 128
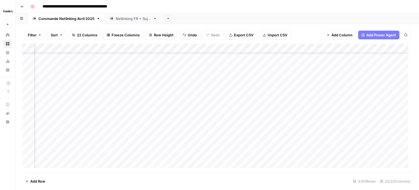
scroll to position [26812, 855]
click at [217, 115] on div "Add Column" at bounding box center [217, 108] width 391 height 128
click at [385, 117] on div "Add Column" at bounding box center [217, 108] width 391 height 128
click at [219, 117] on div "Add Column" at bounding box center [217, 108] width 391 height 128
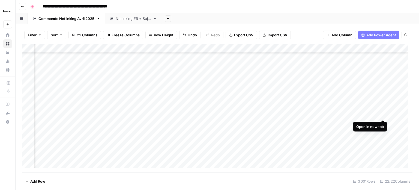
click at [383, 112] on div "Add Column" at bounding box center [217, 108] width 391 height 128
click at [225, 126] on div "Add Column" at bounding box center [217, 108] width 391 height 128
click at [219, 158] on div "Add Column" at bounding box center [217, 108] width 391 height 128
click at [382, 160] on div "Add Column" at bounding box center [217, 108] width 391 height 128
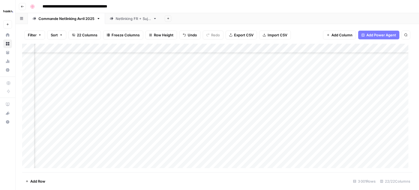
click at [170, 161] on div "Add Column" at bounding box center [217, 108] width 391 height 128
click at [312, 160] on div "Add Column" at bounding box center [217, 108] width 391 height 128
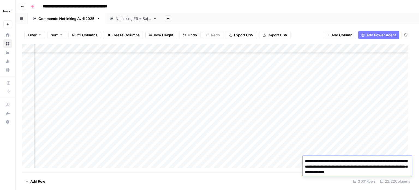
click at [284, 153] on div "Add Column" at bounding box center [217, 108] width 391 height 128
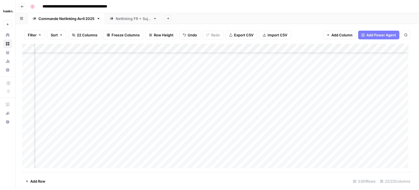
click at [322, 150] on div "Add Column" at bounding box center [217, 108] width 391 height 128
click at [278, 159] on div "Add Column" at bounding box center [217, 108] width 391 height 128
click at [371, 74] on div "Add Column" at bounding box center [217, 108] width 391 height 128
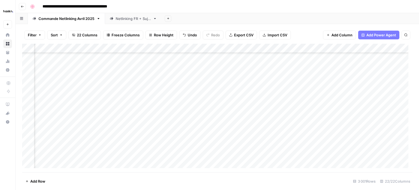
click at [184, 149] on div "Add Column" at bounding box center [217, 108] width 391 height 128
click at [210, 148] on div "Add Column" at bounding box center [217, 108] width 391 height 128
click at [178, 150] on div "Add Column" at bounding box center [217, 108] width 391 height 128
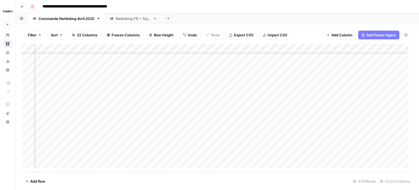
click at [171, 134] on div "Add Column" at bounding box center [217, 108] width 391 height 128
click at [243, 132] on div "Add Column" at bounding box center [217, 108] width 391 height 128
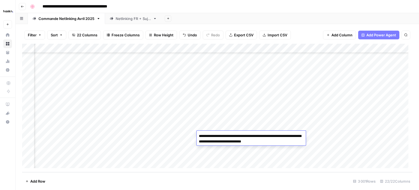
click at [222, 113] on div "Add Column" at bounding box center [217, 108] width 391 height 128
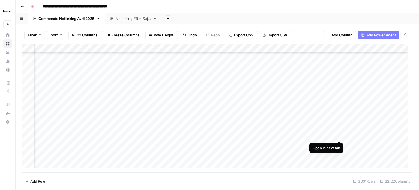
click at [340, 135] on div "Add Column" at bounding box center [217, 108] width 391 height 128
click at [389, 135] on div "Add Column" at bounding box center [217, 108] width 391 height 128
click at [123, 135] on div "Add Column" at bounding box center [217, 108] width 391 height 128
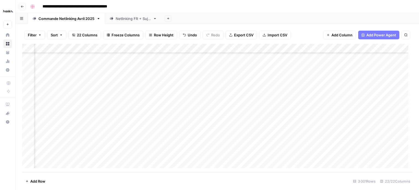
click at [187, 136] on div "Add Column" at bounding box center [217, 108] width 391 height 128
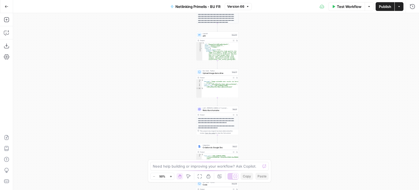
drag, startPoint x: 137, startPoint y: 66, endPoint x: 133, endPoint y: 135, distance: 69.2
click at [133, 135] on div "**********" at bounding box center [216, 101] width 406 height 177
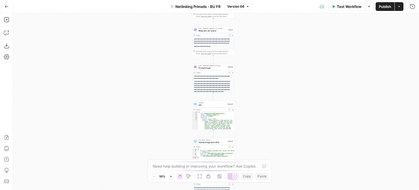
drag, startPoint x: 146, startPoint y: 37, endPoint x: 139, endPoint y: 96, distance: 59.1
click at [139, 96] on div "**********" at bounding box center [216, 101] width 406 height 177
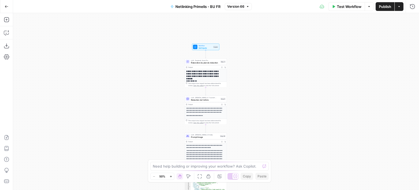
drag, startPoint x: 145, startPoint y: 62, endPoint x: 141, endPoint y: 80, distance: 18.3
click at [141, 80] on div "**********" at bounding box center [216, 101] width 406 height 177
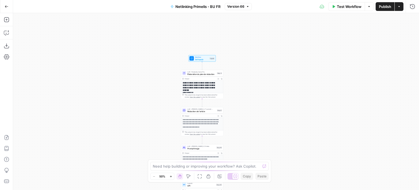
click at [186, 73] on div at bounding box center [184, 73] width 4 height 4
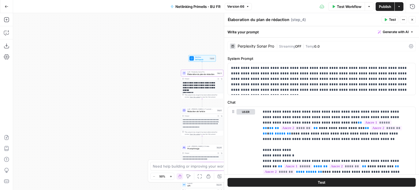
click at [317, 44] on div "| Streaming OFF | Temp 0.0" at bounding box center [342, 46] width 131 height 5
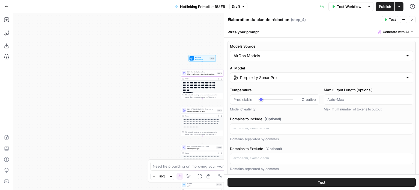
click at [277, 79] on input "Perplexity Sonar Pro" at bounding box center [321, 77] width 163 height 5
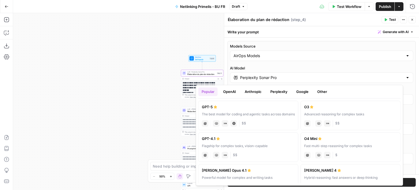
click at [275, 90] on button "Perplexity" at bounding box center [279, 91] width 24 height 9
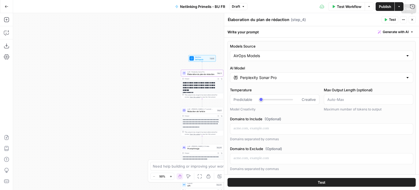
click at [415, 19] on button "Close" at bounding box center [412, 19] width 7 height 7
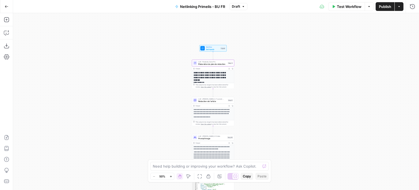
drag, startPoint x: 320, startPoint y: 93, endPoint x: 348, endPoint y: 63, distance: 40.8
click at [348, 63] on div "**********" at bounding box center [216, 101] width 406 height 177
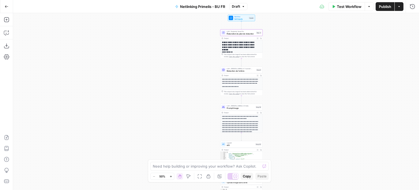
drag, startPoint x: 284, startPoint y: 91, endPoint x: 289, endPoint y: 79, distance: 12.5
click at [289, 79] on div "**********" at bounding box center [216, 101] width 406 height 177
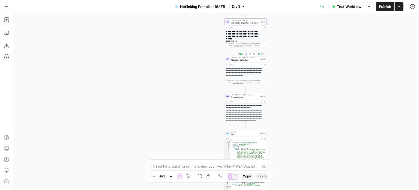
click at [253, 59] on span "Rédaction de l'article" at bounding box center [245, 59] width 28 height 3
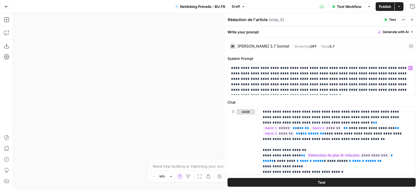
click at [333, 43] on div "Claude 3.7 Sonnet | Streaming OFF | Temp 0.7" at bounding box center [322, 46] width 188 height 10
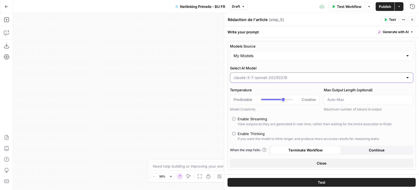
click at [297, 76] on input "Select AI Model" at bounding box center [319, 77] width 170 height 5
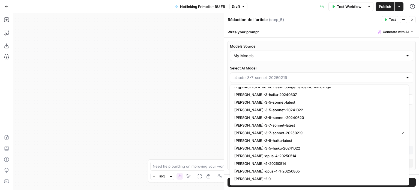
scroll to position [707, 0]
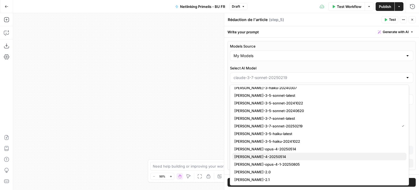
click at [271, 156] on span "claude-sonnet-4-20250514" at bounding box center [319, 156] width 168 height 5
type input "claude-sonnet-4-20250514"
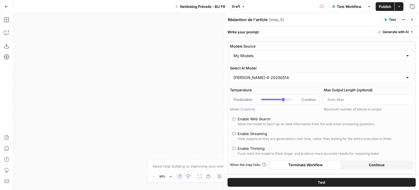
type input "***"
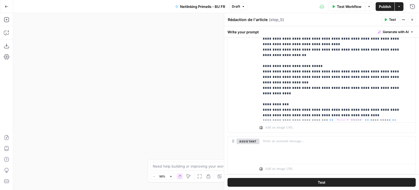
scroll to position [355, 0]
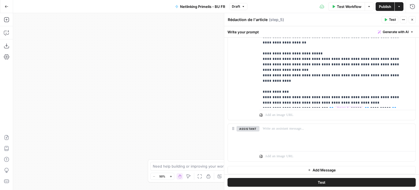
click at [411, 20] on icon "button" at bounding box center [412, 19] width 3 height 3
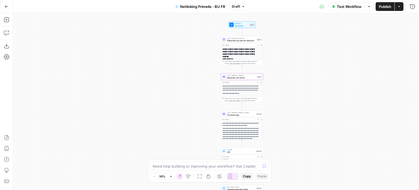
drag, startPoint x: 309, startPoint y: 98, endPoint x: 307, endPoint y: 110, distance: 11.9
click at [307, 110] on div "**********" at bounding box center [216, 101] width 406 height 177
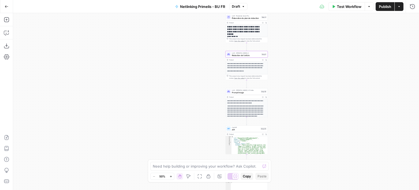
drag, startPoint x: 304, startPoint y: 143, endPoint x: 311, endPoint y: 109, distance: 35.0
click at [311, 109] on div "**********" at bounding box center [216, 101] width 406 height 177
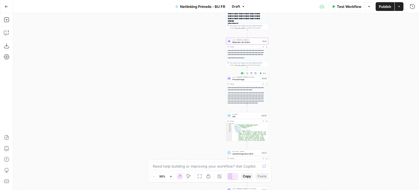
drag, startPoint x: 307, startPoint y: 127, endPoint x: 315, endPoint y: 61, distance: 66.6
click at [315, 61] on div "**********" at bounding box center [216, 101] width 406 height 177
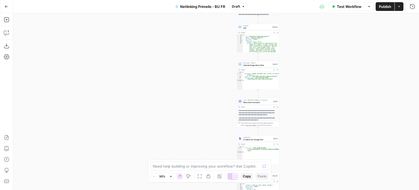
drag, startPoint x: 319, startPoint y: 119, endPoint x: 322, endPoint y: 83, distance: 35.7
click at [322, 83] on div "**********" at bounding box center [216, 101] width 406 height 177
click at [278, 103] on div "LLM · claude-3-7-sonnet-20250219 Réécriture humaine Step 8 Copy step Delete ste…" at bounding box center [258, 101] width 40 height 5
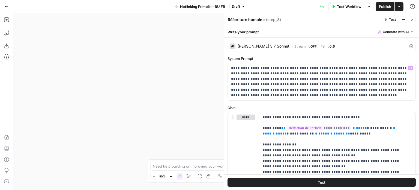
click at [327, 47] on div "| Streaming OFF | Temp 0.6" at bounding box center [349, 46] width 115 height 5
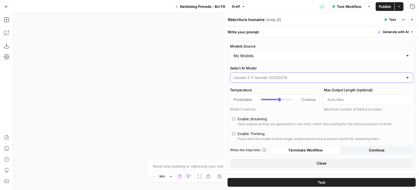
click at [290, 78] on input "Select AI Model" at bounding box center [319, 77] width 170 height 5
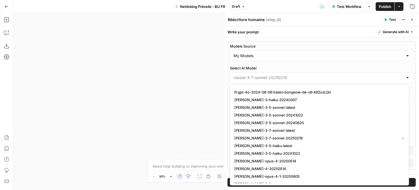
scroll to position [707, 0]
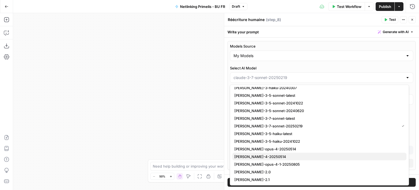
click at [272, 156] on span "claude-sonnet-4-20250514" at bounding box center [319, 156] width 168 height 5
type input "claude-sonnet-4-20250514"
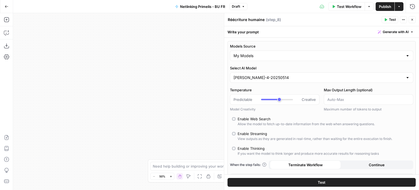
click at [412, 20] on icon "button" at bounding box center [413, 20] width 2 height 2
type input "***"
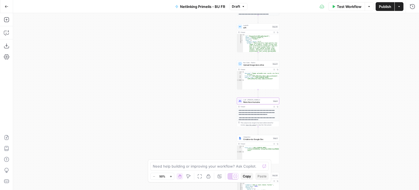
drag, startPoint x: 340, startPoint y: 85, endPoint x: 339, endPoint y: 97, distance: 11.7
click at [340, 97] on div "**********" at bounding box center [216, 101] width 406 height 177
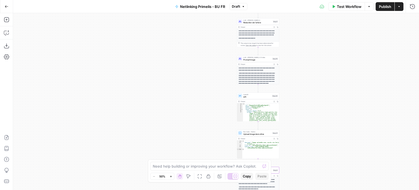
drag, startPoint x: 335, startPoint y: 79, endPoint x: 335, endPoint y: 102, distance: 22.9
click at [335, 102] on div "**********" at bounding box center [216, 101] width 406 height 177
drag, startPoint x: 332, startPoint y: 100, endPoint x: 333, endPoint y: 45, distance: 55.4
click at [333, 45] on div "**********" at bounding box center [216, 101] width 406 height 177
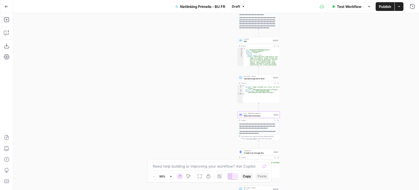
drag, startPoint x: 335, startPoint y: 102, endPoint x: 333, endPoint y: 74, distance: 27.6
click at [333, 74] on div "**********" at bounding box center [216, 101] width 406 height 177
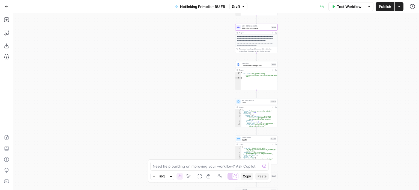
drag, startPoint x: 331, startPoint y: 116, endPoint x: 331, endPoint y: 55, distance: 60.1
click at [331, 55] on div "**********" at bounding box center [216, 101] width 406 height 177
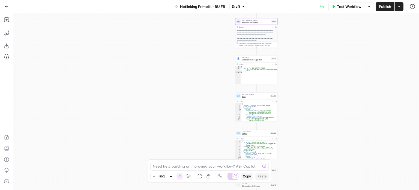
drag, startPoint x: 331, startPoint y: 83, endPoint x: 327, endPoint y: 50, distance: 33.3
click at [327, 50] on div "**********" at bounding box center [216, 101] width 406 height 177
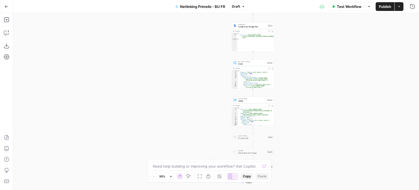
drag, startPoint x: 330, startPoint y: 104, endPoint x: 325, endPoint y: 69, distance: 35.4
click at [325, 69] on div "**********" at bounding box center [216, 101] width 406 height 177
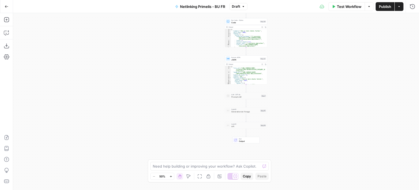
drag, startPoint x: 326, startPoint y: 81, endPoint x: 324, endPoint y: 73, distance: 8.1
click at [324, 73] on div "**********" at bounding box center [216, 101] width 406 height 177
drag, startPoint x: 318, startPoint y: 50, endPoint x: 318, endPoint y: 107, distance: 57.4
click at [318, 107] on div "**********" at bounding box center [216, 101] width 406 height 177
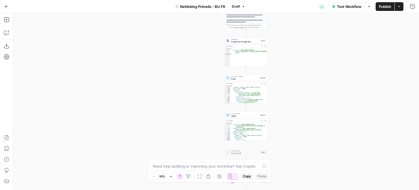
drag, startPoint x: 315, startPoint y: 60, endPoint x: 316, endPoint y: 103, distance: 42.6
click at [316, 102] on div "**********" at bounding box center [216, 101] width 406 height 177
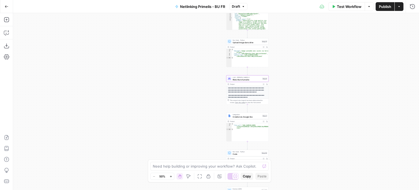
drag, startPoint x: 316, startPoint y: 53, endPoint x: 317, endPoint y: 91, distance: 37.4
click at [317, 91] on div "**********" at bounding box center [216, 101] width 406 height 177
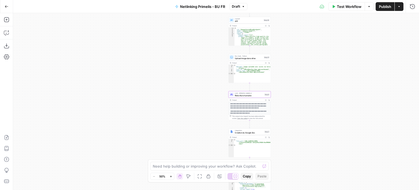
drag, startPoint x: 317, startPoint y: 67, endPoint x: 319, endPoint y: 94, distance: 27.1
click at [319, 94] on div "**********" at bounding box center [216, 101] width 406 height 177
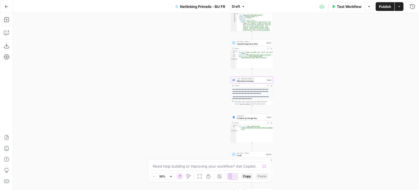
drag, startPoint x: 319, startPoint y: 89, endPoint x: 320, endPoint y: 58, distance: 31.2
click at [320, 58] on div "**********" at bounding box center [216, 101] width 406 height 177
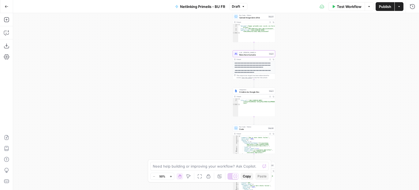
drag, startPoint x: 323, startPoint y: 87, endPoint x: 326, endPoint y: 38, distance: 49.2
click at [326, 38] on div "**********" at bounding box center [216, 101] width 406 height 177
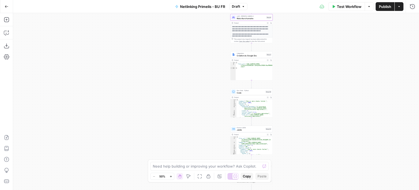
drag, startPoint x: 324, startPoint y: 36, endPoint x: 321, endPoint y: 20, distance: 15.9
click at [321, 20] on div "**********" at bounding box center [216, 101] width 406 height 177
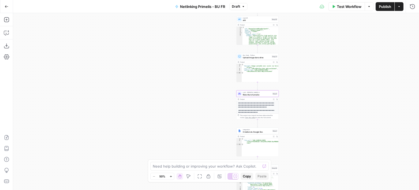
drag, startPoint x: 321, startPoint y: 20, endPoint x: 328, endPoint y: 100, distance: 80.0
click at [328, 100] on div "**********" at bounding box center [216, 101] width 406 height 177
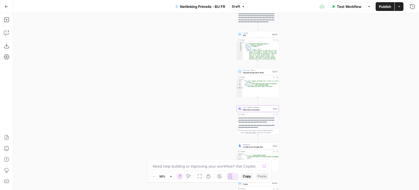
drag, startPoint x: 314, startPoint y: 64, endPoint x: 314, endPoint y: 81, distance: 16.9
click at [314, 81] on div "**********" at bounding box center [216, 101] width 406 height 177
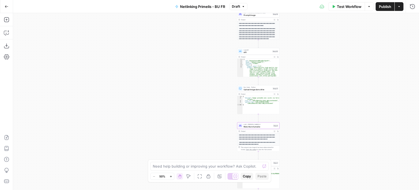
drag, startPoint x: 309, startPoint y: 60, endPoint x: 311, endPoint y: 85, distance: 25.2
click at [311, 85] on div "**********" at bounding box center [216, 101] width 406 height 177
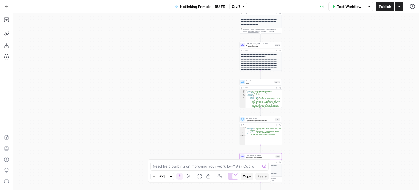
drag, startPoint x: 310, startPoint y: 66, endPoint x: 307, endPoint y: 86, distance: 20.4
click at [308, 86] on div "**********" at bounding box center [216, 101] width 406 height 177
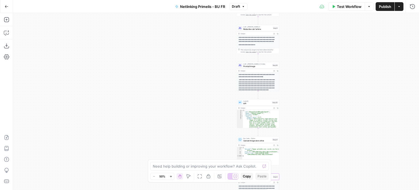
drag, startPoint x: 307, startPoint y: 77, endPoint x: 306, endPoint y: 96, distance: 19.4
click at [306, 96] on div "**********" at bounding box center [216, 101] width 406 height 177
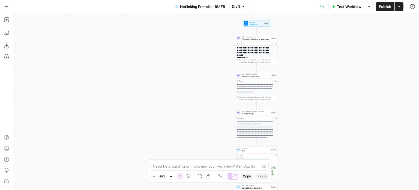
drag, startPoint x: 305, startPoint y: 66, endPoint x: 304, endPoint y: 96, distance: 30.1
click at [304, 96] on div "**********" at bounding box center [216, 101] width 406 height 177
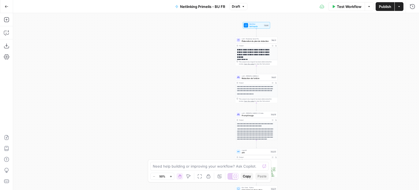
click at [268, 76] on span "LLM · Claude Sonnet 4" at bounding box center [256, 76] width 28 height 2
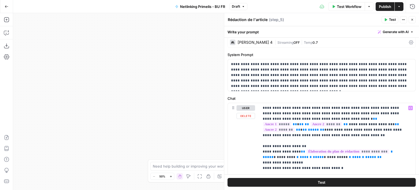
scroll to position [0, 0]
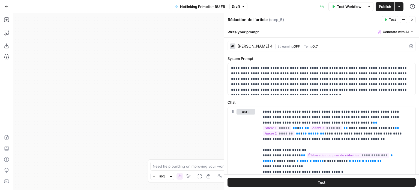
click at [410, 21] on button "Close" at bounding box center [412, 19] width 7 height 7
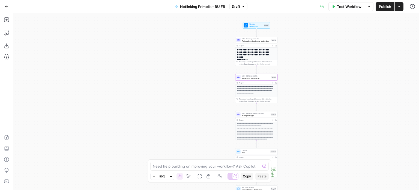
click at [384, 7] on span "Publish" at bounding box center [385, 6] width 12 height 5
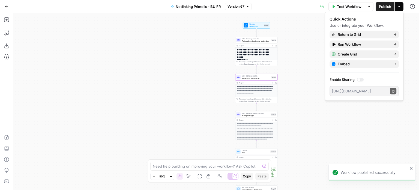
click at [134, 57] on div "**********" at bounding box center [216, 101] width 406 height 177
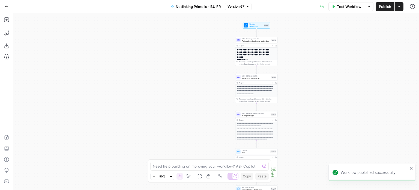
click at [7, 6] on icon "button" at bounding box center [7, 7] width 4 height 4
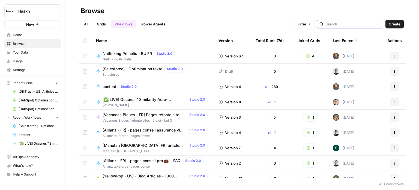
click at [350, 21] on input "search" at bounding box center [353, 23] width 55 height 5
type input "netlinking"
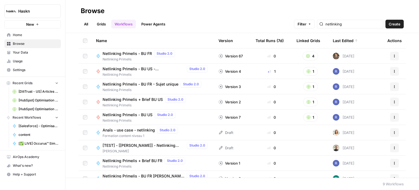
click at [148, 87] on span "Netlinking Primelis" at bounding box center [153, 89] width 101 height 5
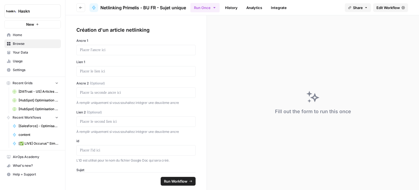
scroll to position [18, 0]
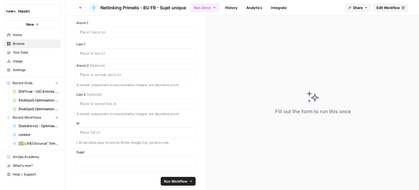
click at [394, 7] on span "Edit Workflow" at bounding box center [388, 7] width 23 height 5
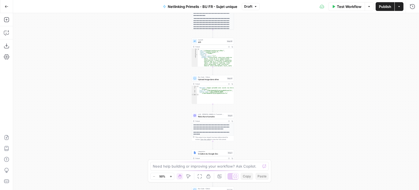
drag, startPoint x: 274, startPoint y: 57, endPoint x: 252, endPoint y: 143, distance: 88.8
click at [252, 143] on div "**********" at bounding box center [216, 101] width 406 height 177
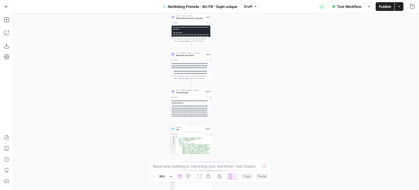
drag, startPoint x: 239, startPoint y: 75, endPoint x: 236, endPoint y: 156, distance: 81.2
click at [236, 156] on div "**********" at bounding box center [216, 101] width 406 height 177
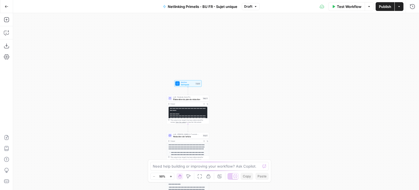
drag, startPoint x: 232, startPoint y: 140, endPoint x: 237, endPoint y: 89, distance: 51.6
click at [237, 89] on div "**********" at bounding box center [216, 101] width 406 height 177
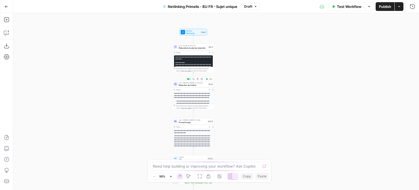
click at [200, 87] on div "LLM · claude-3-7-sonnet-20250219 Rédaction de l'article Step 5 Copy step Delete…" at bounding box center [194, 84] width 42 height 7
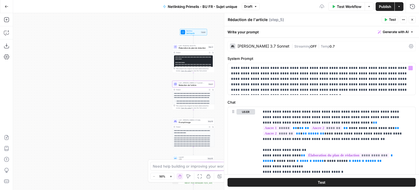
click at [326, 44] on div "| Streaming OFF | Temp 0.7" at bounding box center [349, 46] width 115 height 5
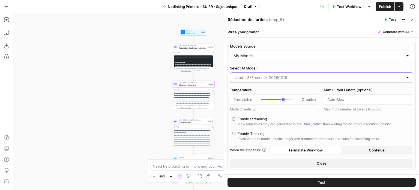
click at [275, 75] on input "Select AI Model" at bounding box center [319, 77] width 170 height 5
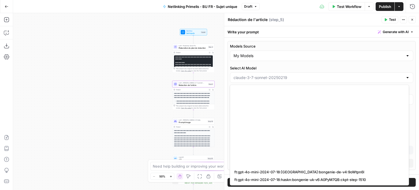
scroll to position [707, 0]
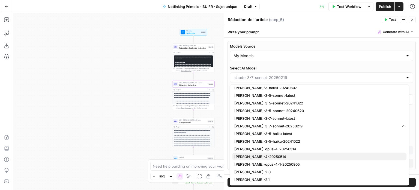
click at [259, 155] on span "claude-sonnet-4-20250514" at bounding box center [319, 156] width 168 height 5
type input "claude-sonnet-4-20250514"
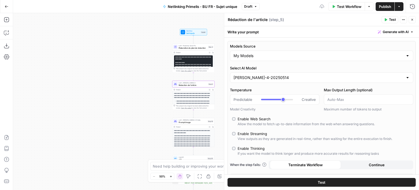
type input "***"
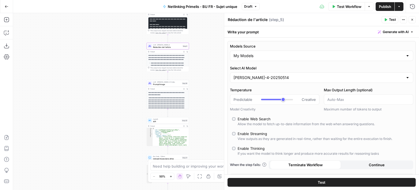
drag, startPoint x: 137, startPoint y: 93, endPoint x: 115, endPoint y: 61, distance: 38.3
click at [115, 61] on div "**********" at bounding box center [216, 101] width 406 height 177
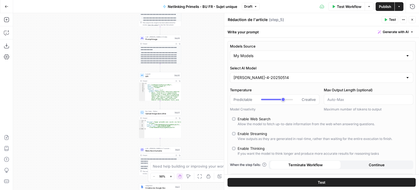
drag, startPoint x: 115, startPoint y: 84, endPoint x: 111, endPoint y: 70, distance: 14.8
click at [111, 70] on div "**********" at bounding box center [216, 101] width 406 height 177
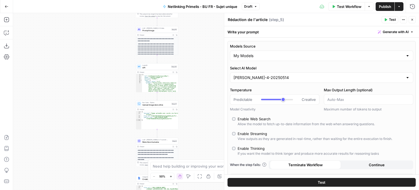
drag, startPoint x: 115, startPoint y: 119, endPoint x: 108, endPoint y: 94, distance: 26.0
click at [108, 94] on div "**********" at bounding box center [216, 101] width 406 height 177
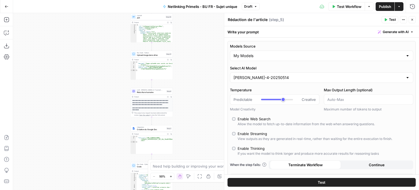
drag, startPoint x: 107, startPoint y: 128, endPoint x: 106, endPoint y: 95, distance: 33.4
click at [106, 95] on div "**********" at bounding box center [216, 101] width 406 height 177
click at [145, 91] on span "Réécriture humaine" at bounding box center [151, 92] width 28 height 3
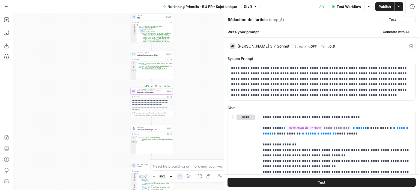
type textarea "Réécriture humaine"
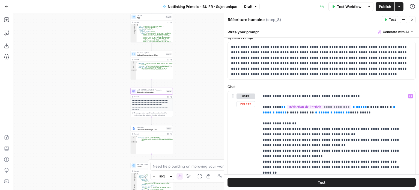
scroll to position [0, 0]
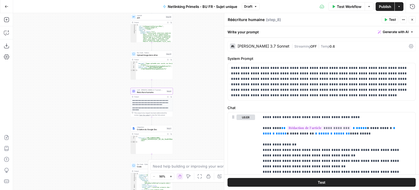
click at [279, 49] on div "Claude 3.7 Sonnet | Streaming OFF | Temp 0.6" at bounding box center [322, 46] width 188 height 10
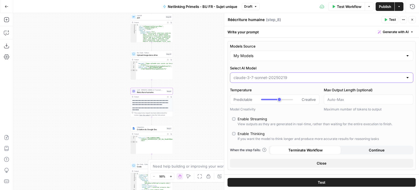
click at [266, 78] on input "Select AI Model" at bounding box center [319, 77] width 170 height 5
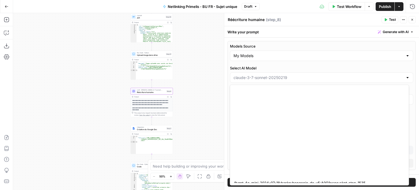
scroll to position [707, 0]
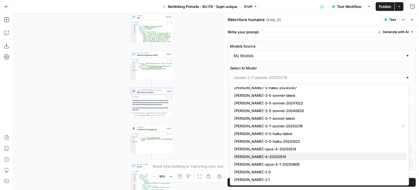
click at [260, 157] on span "claude-sonnet-4-20250514" at bounding box center [319, 156] width 168 height 5
type input "claude-sonnet-4-20250514"
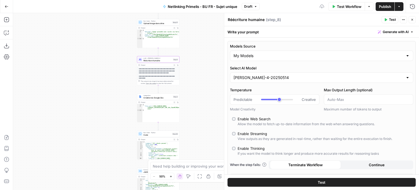
drag, startPoint x: 195, startPoint y: 99, endPoint x: 196, endPoint y: 88, distance: 11.0
click at [196, 88] on div "**********" at bounding box center [216, 101] width 406 height 177
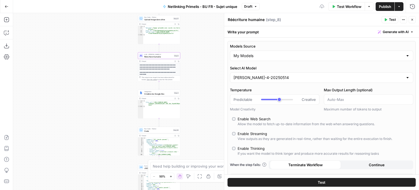
type input "***"
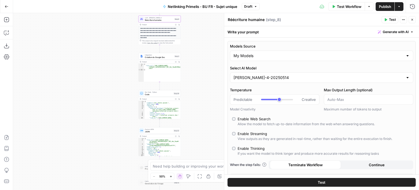
drag, startPoint x: 201, startPoint y: 126, endPoint x: 201, endPoint y: 87, distance: 39.3
click at [201, 87] on div "**********" at bounding box center [216, 101] width 406 height 177
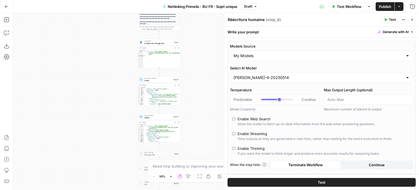
drag, startPoint x: 202, startPoint y: 136, endPoint x: 202, endPoint y: 101, distance: 34.7
click at [202, 101] on div "**********" at bounding box center [216, 101] width 406 height 177
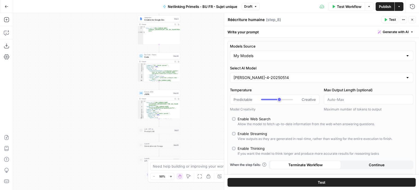
click at [413, 19] on icon "button" at bounding box center [412, 19] width 3 height 3
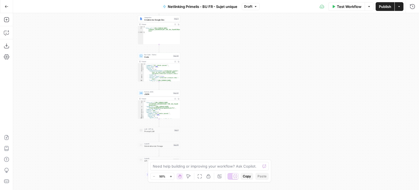
click at [386, 7] on span "Publish" at bounding box center [385, 6] width 12 height 5
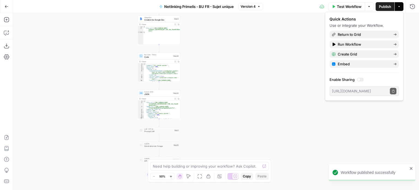
click at [6, 5] on icon "button" at bounding box center [7, 7] width 4 height 4
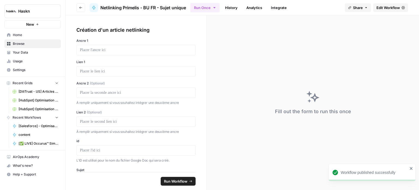
click at [76, 7] on button "Go back" at bounding box center [80, 7] width 9 height 9
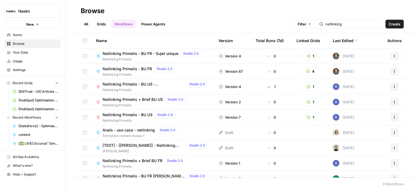
click at [138, 113] on span "Netlinking Primelis - BU US" at bounding box center [128, 114] width 50 height 5
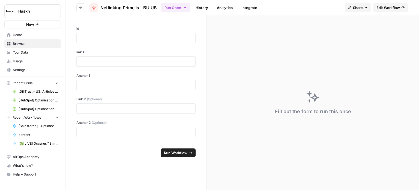
click at [386, 5] on span "Edit Workflow" at bounding box center [388, 7] width 23 height 5
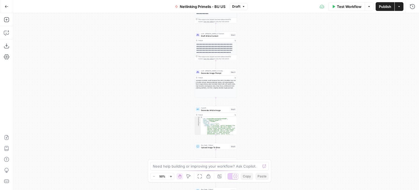
drag, startPoint x: 256, startPoint y: 65, endPoint x: 251, endPoint y: 102, distance: 37.2
click at [251, 102] on div "**********" at bounding box center [216, 101] width 406 height 177
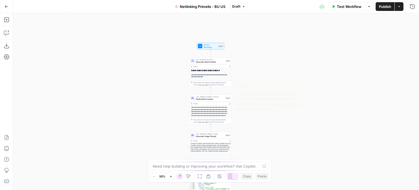
click at [221, 99] on span "Draft Article Content" at bounding box center [210, 98] width 28 height 3
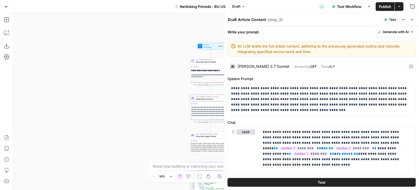
click at [295, 68] on span "Streaming" at bounding box center [303, 66] width 16 height 4
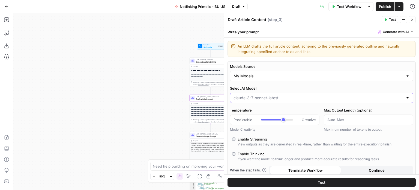
click at [270, 95] on input "Select AI Model" at bounding box center [319, 97] width 170 height 5
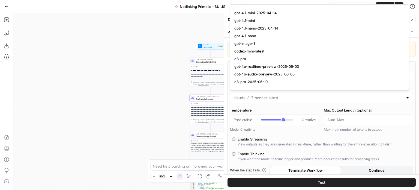
scroll to position [722, 0]
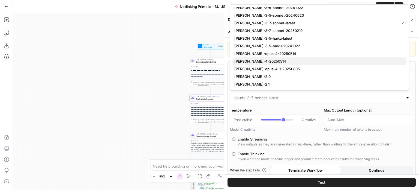
click at [273, 60] on span "claude-sonnet-4-20250514" at bounding box center [319, 60] width 168 height 5
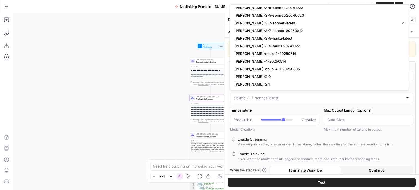
type input "claude-sonnet-4-20250514"
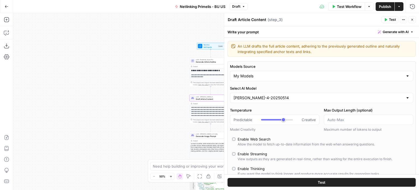
click at [412, 19] on icon "button" at bounding box center [413, 20] width 2 height 2
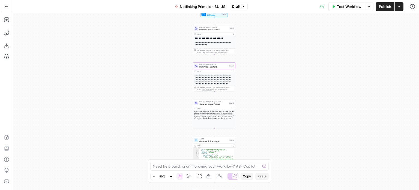
drag, startPoint x: 292, startPoint y: 118, endPoint x: 294, endPoint y: 86, distance: 31.8
click at [294, 86] on div "**********" at bounding box center [216, 101] width 406 height 177
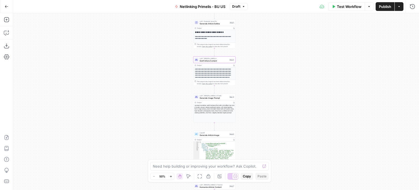
drag, startPoint x: 262, startPoint y: 132, endPoint x: 265, endPoint y: 76, distance: 55.8
click at [265, 76] on div "**********" at bounding box center [216, 101] width 406 height 177
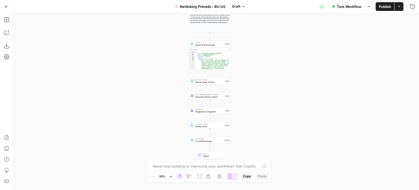
drag, startPoint x: 279, startPoint y: 137, endPoint x: 270, endPoint y: 94, distance: 44.1
click at [270, 94] on div "**********" at bounding box center [216, 101] width 406 height 177
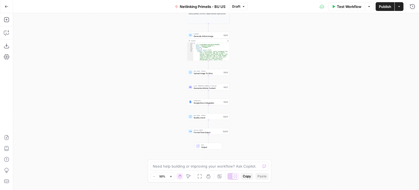
click at [200, 88] on span "Humanize Article Content" at bounding box center [208, 88] width 28 height 3
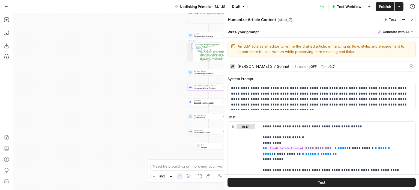
click at [288, 70] on div "Claude 3.7 Sonnet | Streaming OFF | Temp 0.7" at bounding box center [322, 66] width 188 height 10
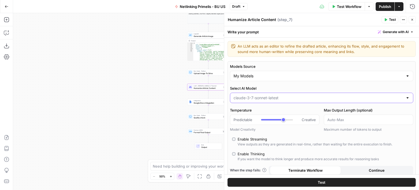
click at [261, 100] on input "Select AI Model" at bounding box center [319, 97] width 170 height 5
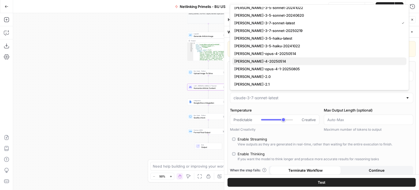
click at [270, 60] on span "claude-sonnet-4-20250514" at bounding box center [319, 60] width 168 height 5
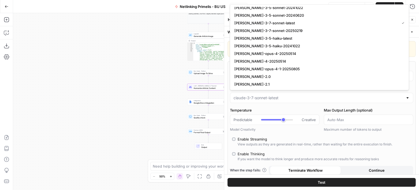
type input "claude-sonnet-4-20250514"
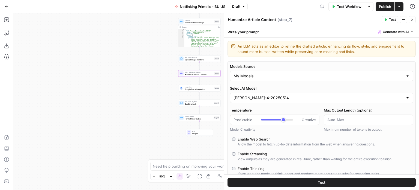
drag, startPoint x: 142, startPoint y: 108, endPoint x: 139, endPoint y: 106, distance: 3.3
click at [139, 106] on div "**********" at bounding box center [216, 101] width 406 height 177
click at [413, 17] on button "Close" at bounding box center [412, 19] width 7 height 7
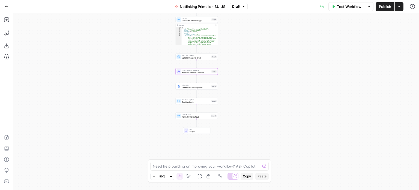
click at [386, 8] on span "Publish" at bounding box center [385, 6] width 12 height 5
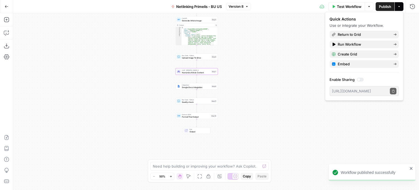
drag, startPoint x: 271, startPoint y: 77, endPoint x: 285, endPoint y: 108, distance: 33.7
click at [285, 108] on div "**********" at bounding box center [216, 101] width 406 height 177
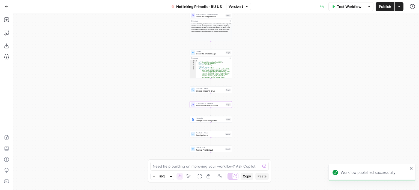
click at [5, 7] on icon "button" at bounding box center [7, 7] width 4 height 4
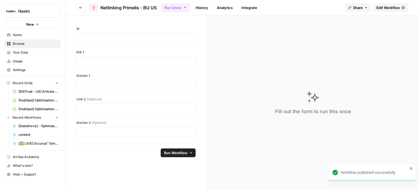
click at [83, 8] on button "Go back" at bounding box center [80, 7] width 9 height 9
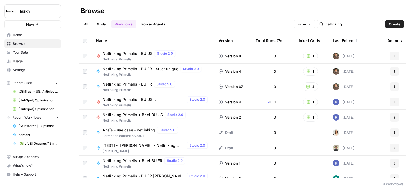
click at [142, 114] on span "Netlinking Primelis + Brief BU US" at bounding box center [133, 114] width 60 height 5
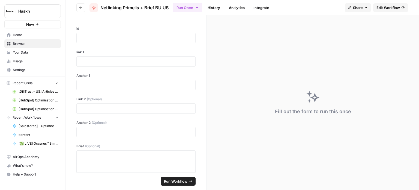
click at [388, 5] on span "Edit Workflow" at bounding box center [388, 7] width 23 height 5
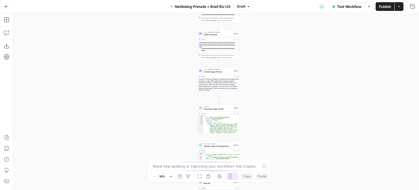
drag, startPoint x: 156, startPoint y: 97, endPoint x: 156, endPoint y: 110, distance: 12.6
click at [156, 110] on div "**********" at bounding box center [216, 101] width 406 height 177
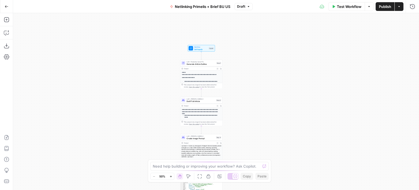
drag, startPoint x: 153, startPoint y: 107, endPoint x: 148, endPoint y: 128, distance: 21.7
click at [148, 128] on div "**********" at bounding box center [216, 101] width 406 height 177
click at [134, 73] on div "**********" at bounding box center [216, 101] width 406 height 177
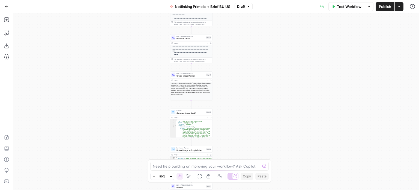
drag, startPoint x: 131, startPoint y: 102, endPoint x: 120, endPoint y: 77, distance: 26.8
click at [120, 77] on div "**********" at bounding box center [216, 101] width 406 height 177
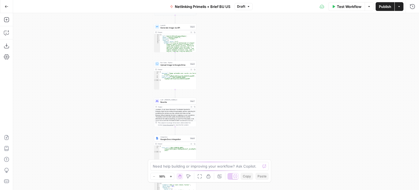
drag, startPoint x: 122, startPoint y: 101, endPoint x: 121, endPoint y: 55, distance: 46.4
click at [121, 55] on div "**********" at bounding box center [216, 101] width 406 height 177
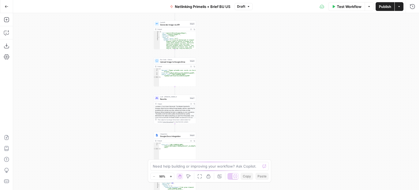
drag, startPoint x: 111, startPoint y: 99, endPoint x: 105, endPoint y: 54, distance: 45.4
click at [105, 54] on div "**********" at bounding box center [216, 101] width 406 height 177
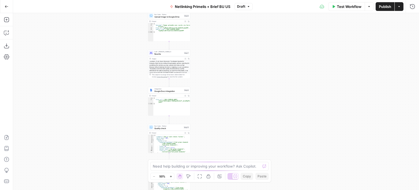
drag, startPoint x: 104, startPoint y: 87, endPoint x: 106, endPoint y: 49, distance: 38.3
click at [106, 49] on div "**********" at bounding box center [216, 101] width 406 height 177
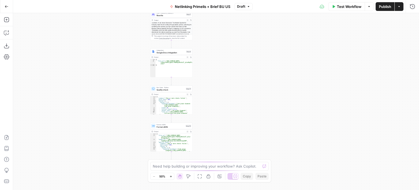
drag, startPoint x: 94, startPoint y: 103, endPoint x: 93, endPoint y: 68, distance: 34.4
click at [93, 68] on div "**********" at bounding box center [216, 101] width 406 height 177
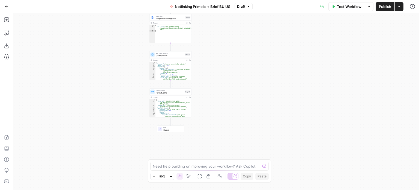
click at [4, 5] on button "Go Back" at bounding box center [7, 7] width 10 height 10
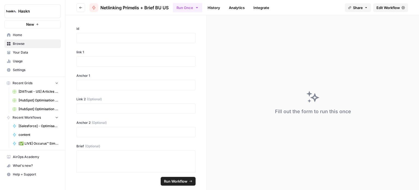
click at [78, 6] on button "Go back" at bounding box center [80, 7] width 9 height 9
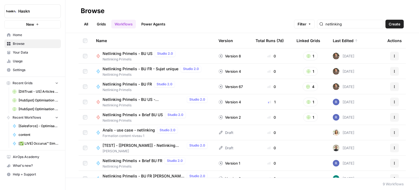
click at [154, 100] on span "Netlinking Primelis - BU US - [GEOGRAPHIC_DATA]" at bounding box center [144, 99] width 82 height 5
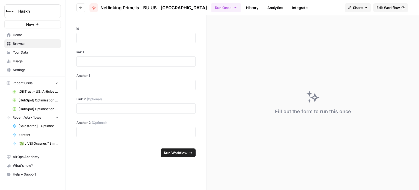
click at [383, 4] on link "Edit Workflow" at bounding box center [391, 7] width 35 height 9
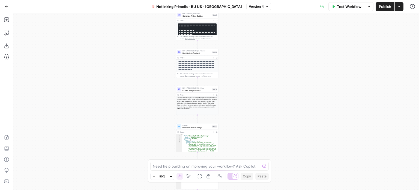
drag, startPoint x: 268, startPoint y: 66, endPoint x: 253, endPoint y: 121, distance: 57.4
click at [253, 121] on div "**********" at bounding box center [216, 101] width 406 height 177
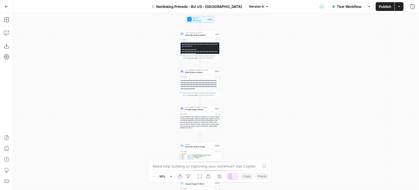
drag, startPoint x: 255, startPoint y: 90, endPoint x: 265, endPoint y: 134, distance: 45.1
click at [265, 134] on div "**********" at bounding box center [216, 101] width 406 height 177
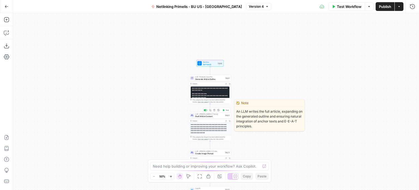
click at [215, 114] on span "LLM · Claude 3.7 Sonnet" at bounding box center [210, 114] width 28 height 2
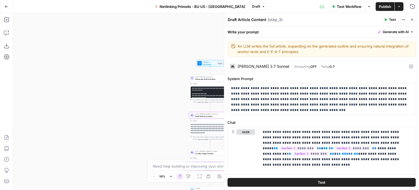
click at [309, 69] on div "Claude 3.7 Sonnet | Streaming OFF | Temp 0.7" at bounding box center [322, 66] width 188 height 10
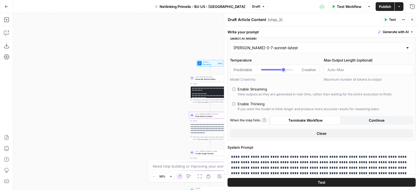
scroll to position [27, 0]
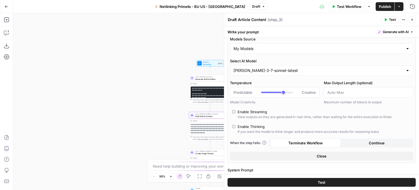
click at [258, 66] on div "claude-3-7-sonnet-latest" at bounding box center [322, 70] width 184 height 10
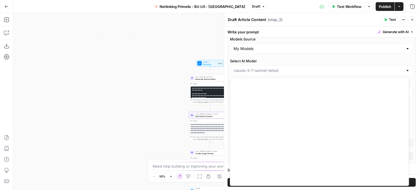
scroll to position [683, 0]
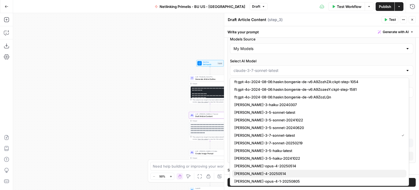
click at [266, 173] on span "claude-sonnet-4-20250514" at bounding box center [319, 173] width 168 height 5
type input "claude-sonnet-4-20250514"
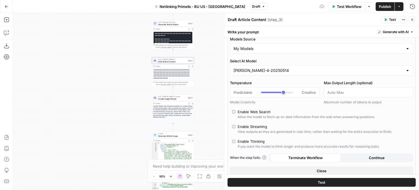
drag, startPoint x: 135, startPoint y: 128, endPoint x: 106, endPoint y: 83, distance: 53.7
click at [106, 83] on div "**********" at bounding box center [216, 101] width 406 height 177
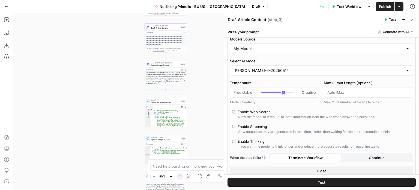
drag, startPoint x: 109, startPoint y: 118, endPoint x: 104, endPoint y: 88, distance: 30.7
click at [104, 88] on div "**********" at bounding box center [216, 101] width 406 height 177
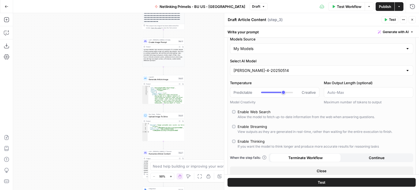
drag, startPoint x: 114, startPoint y: 130, endPoint x: 109, endPoint y: 99, distance: 31.2
click at [109, 99] on div "**********" at bounding box center [216, 101] width 406 height 177
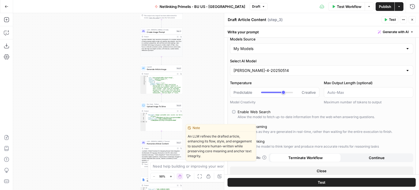
click at [149, 143] on span "Humanize Article Content" at bounding box center [161, 143] width 28 height 3
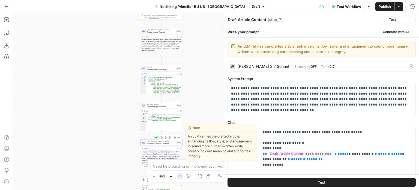
type textarea "Humanize Article Content"
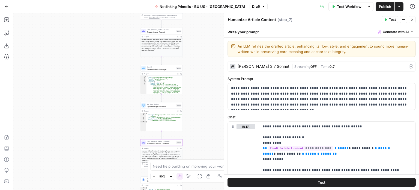
click at [310, 61] on div "Claude 3.7 Sonnet | Streaming OFF | Temp 0.7" at bounding box center [322, 66] width 188 height 10
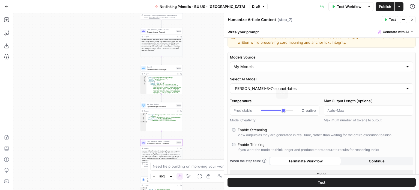
scroll to position [0, 0]
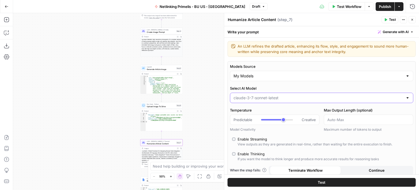
click at [268, 96] on input "Select AI Model" at bounding box center [319, 97] width 170 height 5
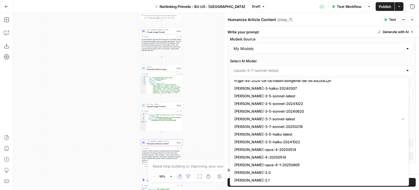
scroll to position [699, 0]
click at [266, 157] on span "claude-sonnet-4-20250514" at bounding box center [319, 156] width 168 height 5
type input "claude-sonnet-4-20250514"
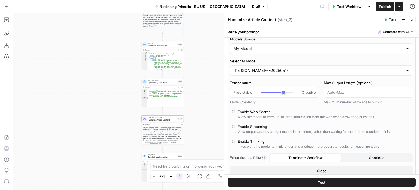
drag, startPoint x: 197, startPoint y: 120, endPoint x: 195, endPoint y: 77, distance: 42.6
click at [195, 77] on div "**********" at bounding box center [216, 101] width 406 height 177
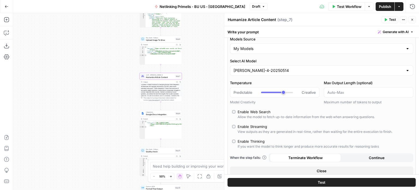
drag, startPoint x: 212, startPoint y: 123, endPoint x: 210, endPoint y: 88, distance: 35.3
click at [210, 88] on div "**********" at bounding box center [216, 101] width 406 height 177
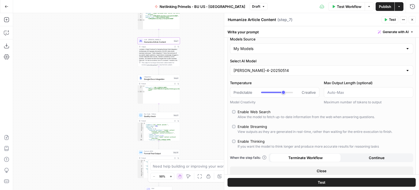
click at [386, 7] on span "Publish" at bounding box center [385, 6] width 12 height 5
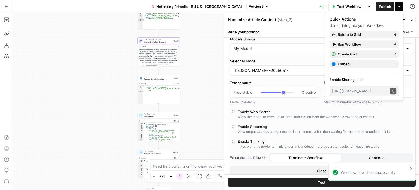
click at [412, 19] on icon "button" at bounding box center [413, 20] width 2 height 2
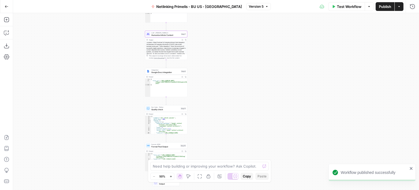
drag, startPoint x: 228, startPoint y: 79, endPoint x: 234, endPoint y: 70, distance: 11.3
click at [234, 70] on div "**********" at bounding box center [216, 101] width 406 height 177
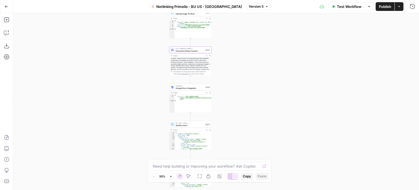
drag, startPoint x: 233, startPoint y: 71, endPoint x: 251, endPoint y: 96, distance: 31.3
click at [251, 96] on div "**********" at bounding box center [216, 101] width 406 height 177
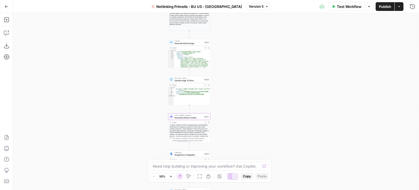
drag, startPoint x: 247, startPoint y: 82, endPoint x: 247, endPoint y: 133, distance: 51.1
click at [247, 133] on div "**********" at bounding box center [216, 101] width 406 height 177
drag, startPoint x: 246, startPoint y: 77, endPoint x: 246, endPoint y: 121, distance: 44.0
click at [245, 121] on div "**********" at bounding box center [216, 101] width 406 height 177
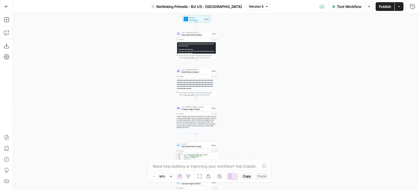
drag, startPoint x: 236, startPoint y: 38, endPoint x: 244, endPoint y: 97, distance: 59.6
click at [244, 97] on div "**********" at bounding box center [216, 101] width 406 height 177
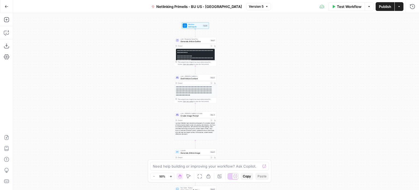
drag, startPoint x: 130, startPoint y: 81, endPoint x: 128, endPoint y: 94, distance: 12.5
click at [128, 94] on div "**********" at bounding box center [216, 101] width 406 height 177
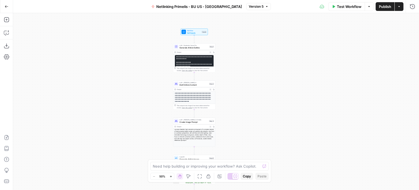
click at [7, 10] on button "Go Back" at bounding box center [7, 7] width 10 height 10
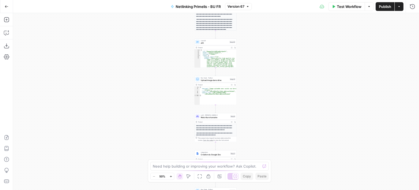
drag, startPoint x: 262, startPoint y: 73, endPoint x: 258, endPoint y: 113, distance: 40.3
click at [258, 113] on div "**********" at bounding box center [216, 101] width 406 height 177
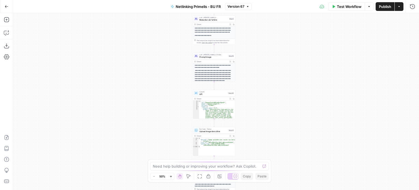
drag, startPoint x: 262, startPoint y: 61, endPoint x: 261, endPoint y: 107, distance: 45.4
click at [261, 107] on div "**********" at bounding box center [216, 101] width 406 height 177
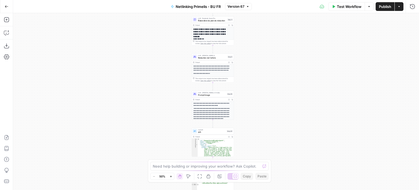
drag, startPoint x: 280, startPoint y: 127, endPoint x: 276, endPoint y: 91, distance: 36.6
click at [276, 91] on div "**********" at bounding box center [216, 101] width 406 height 177
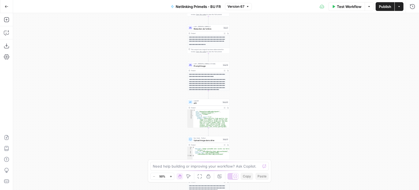
click at [218, 104] on span "API" at bounding box center [208, 103] width 28 height 3
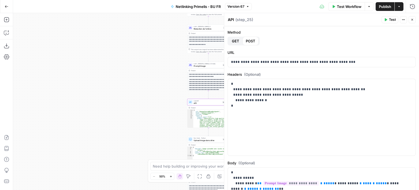
click at [414, 17] on button "Close" at bounding box center [412, 19] width 7 height 7
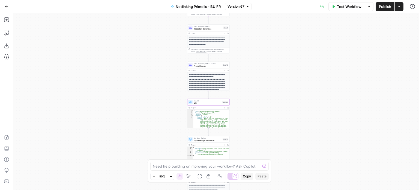
click at [8, 10] on button "Go Back" at bounding box center [7, 7] width 10 height 10
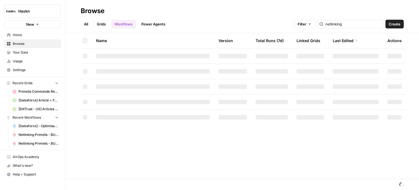
click at [50, 43] on span "Browse" at bounding box center [36, 43] width 46 height 5
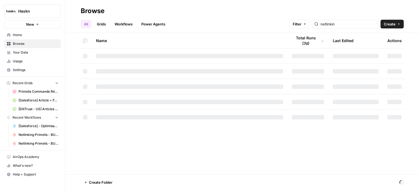
click at [49, 33] on span "Home" at bounding box center [36, 34] width 46 height 5
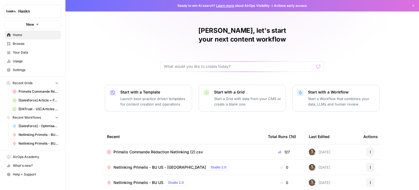
click at [117, 43] on div "Benjamin, let's start your next content workflow Start with a Template Launch b…" at bounding box center [243, 130] width 354 height 260
drag, startPoint x: 278, startPoint y: 5, endPoint x: 314, endPoint y: 4, distance: 35.5
click at [313, 4] on div "Ready to win AI search? Learn more about AirOps Visibility Actions early access…" at bounding box center [243, 5] width 354 height 11
click at [314, 4] on div "Ready to win AI search? Learn more about AirOps Visibility Actions early access…" at bounding box center [243, 5] width 354 height 11
click at [223, 7] on link "Learn more" at bounding box center [225, 6] width 18 height 4
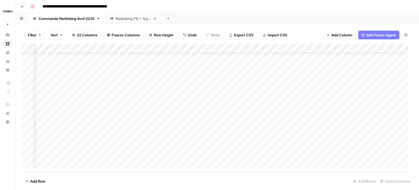
scroll to position [27759, 891]
click at [238, 137] on div "Add Column" at bounding box center [217, 108] width 391 height 128
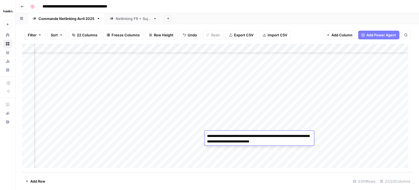
click at [70, 129] on div "Add Column" at bounding box center [217, 108] width 391 height 128
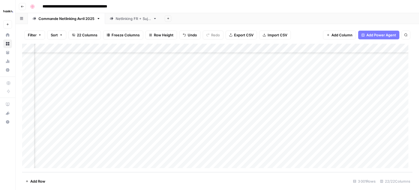
scroll to position [27759, 330]
click at [222, 137] on div "Add Column" at bounding box center [217, 108] width 391 height 128
click at [331, 135] on div "Add Column" at bounding box center [217, 108] width 391 height 128
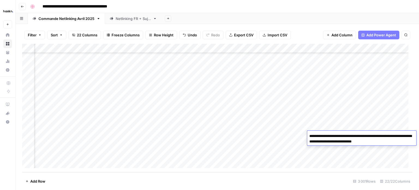
click at [297, 142] on div "Add Column" at bounding box center [217, 108] width 391 height 128
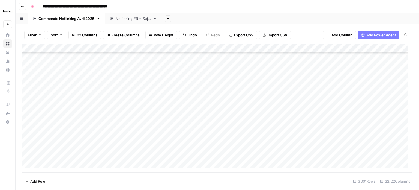
scroll to position [26585, 0]
click at [68, 156] on div "Add Column" at bounding box center [217, 108] width 391 height 128
click at [262, 140] on div "Add Column" at bounding box center [217, 108] width 391 height 128
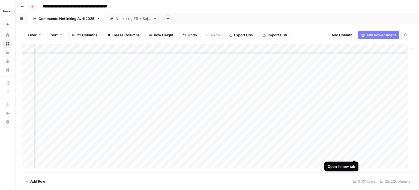
click at [358, 156] on div "Add Column" at bounding box center [217, 108] width 391 height 128
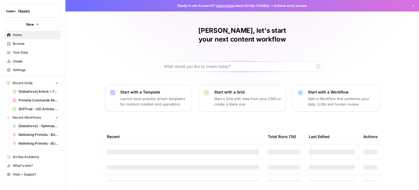
click at [129, 42] on div "[PERSON_NAME], let's start your next content workflow Start with a Template Lau…" at bounding box center [243, 95] width 354 height 190
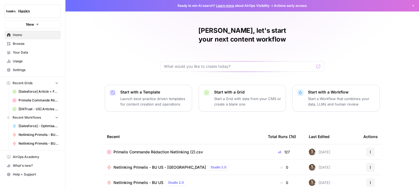
click at [412, 5] on icon "button" at bounding box center [413, 5] width 3 height 3
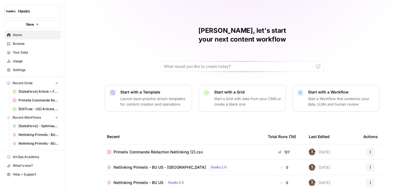
click at [133, 38] on div "[PERSON_NAME], let's start your next content workflow Start with a Template Lau…" at bounding box center [243, 130] width 354 height 260
